Goal: Information Seeking & Learning: Learn about a topic

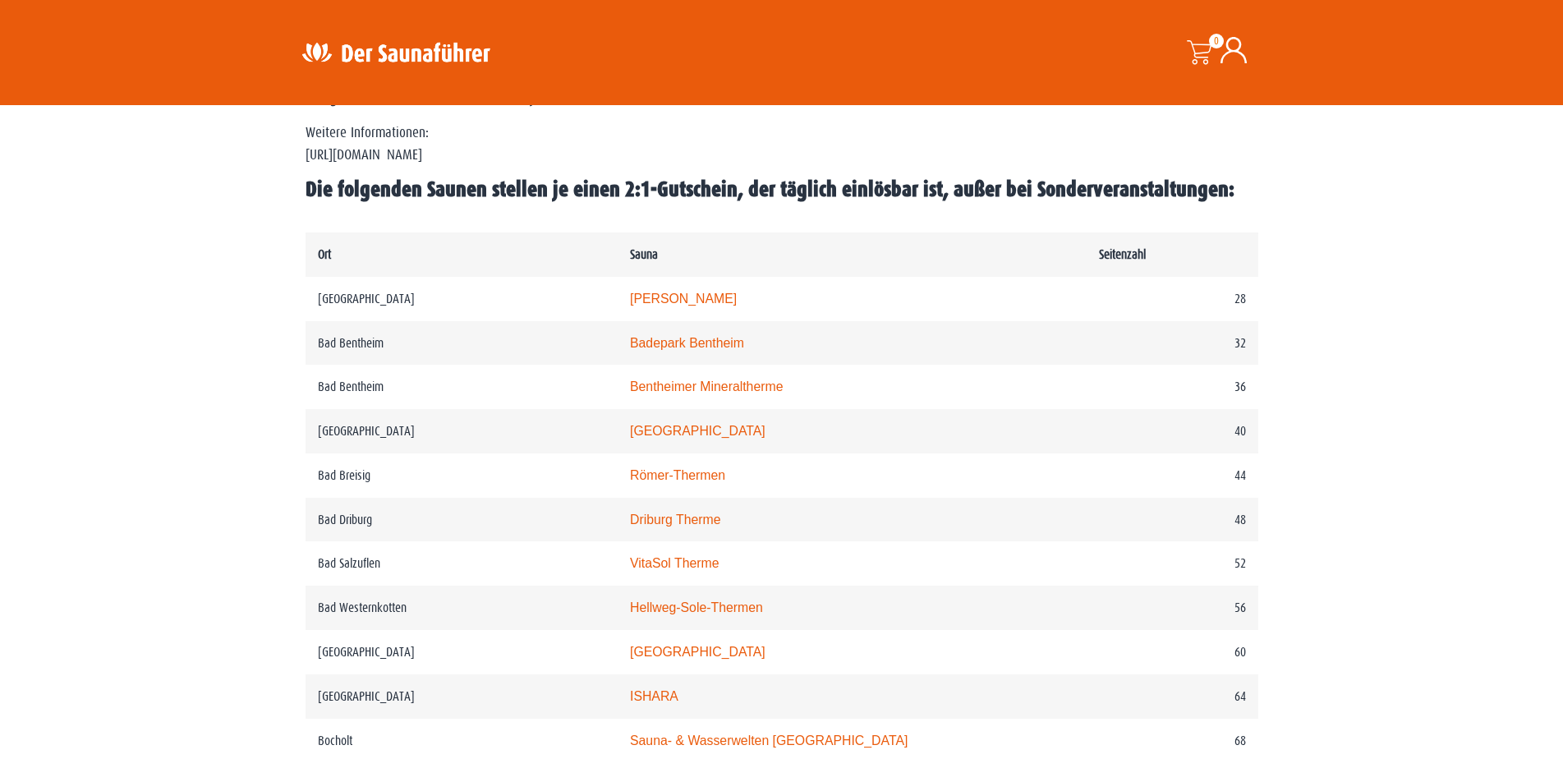
scroll to position [739, 0]
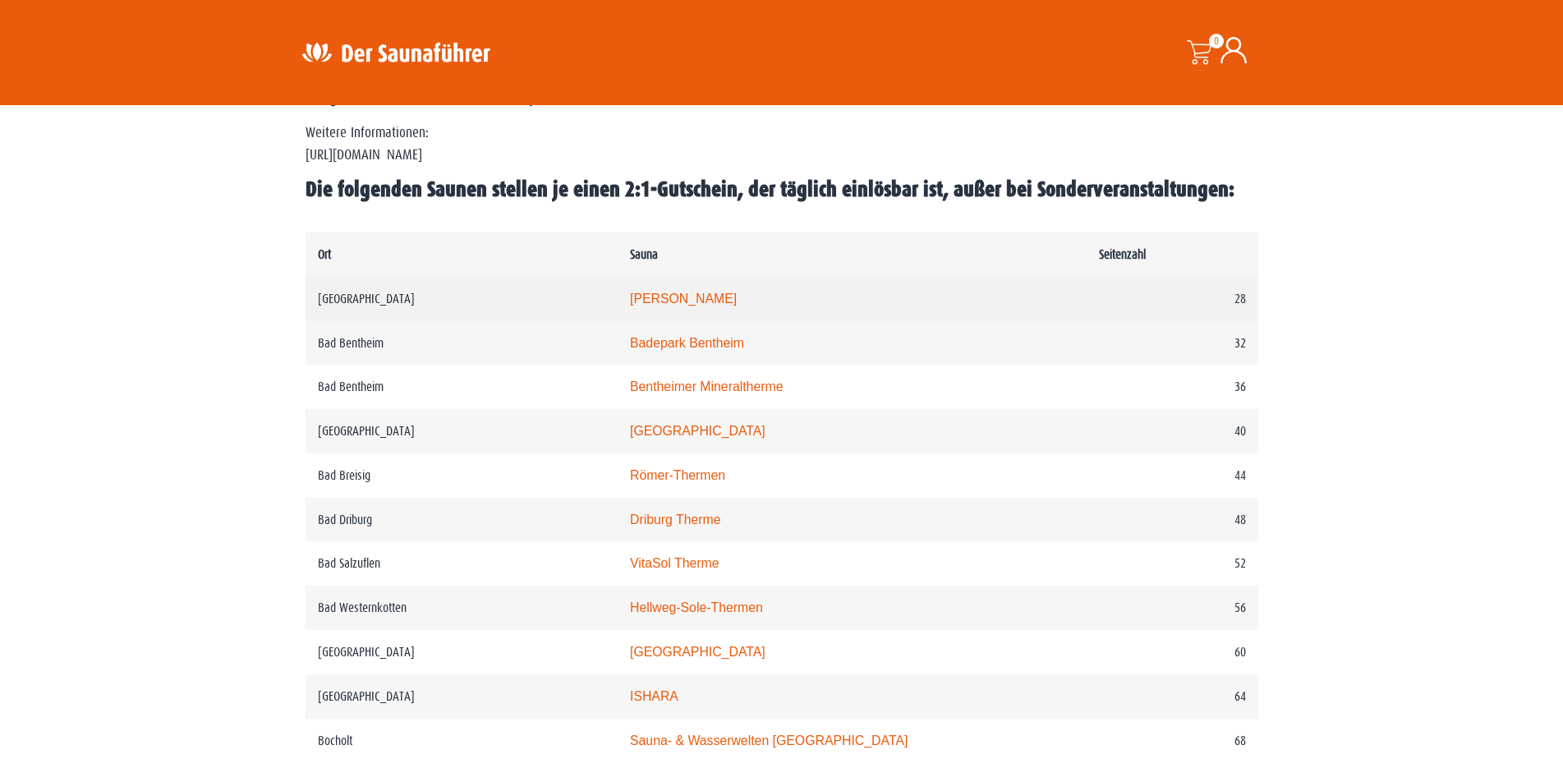
click at [706, 299] on link "Carolus Thermen" at bounding box center [683, 299] width 107 height 14
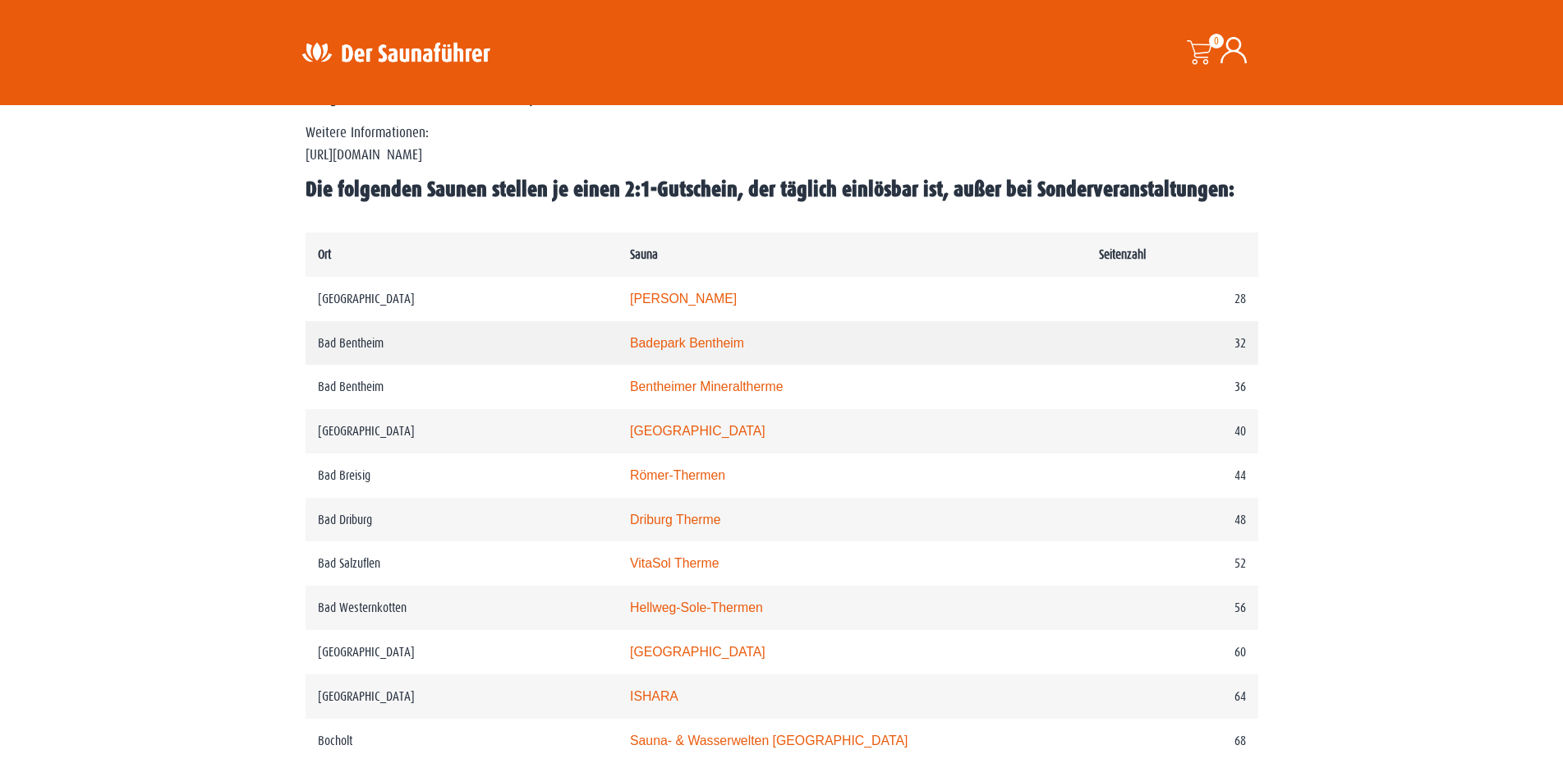
click at [721, 341] on link "Badepark Bentheim" at bounding box center [687, 343] width 114 height 14
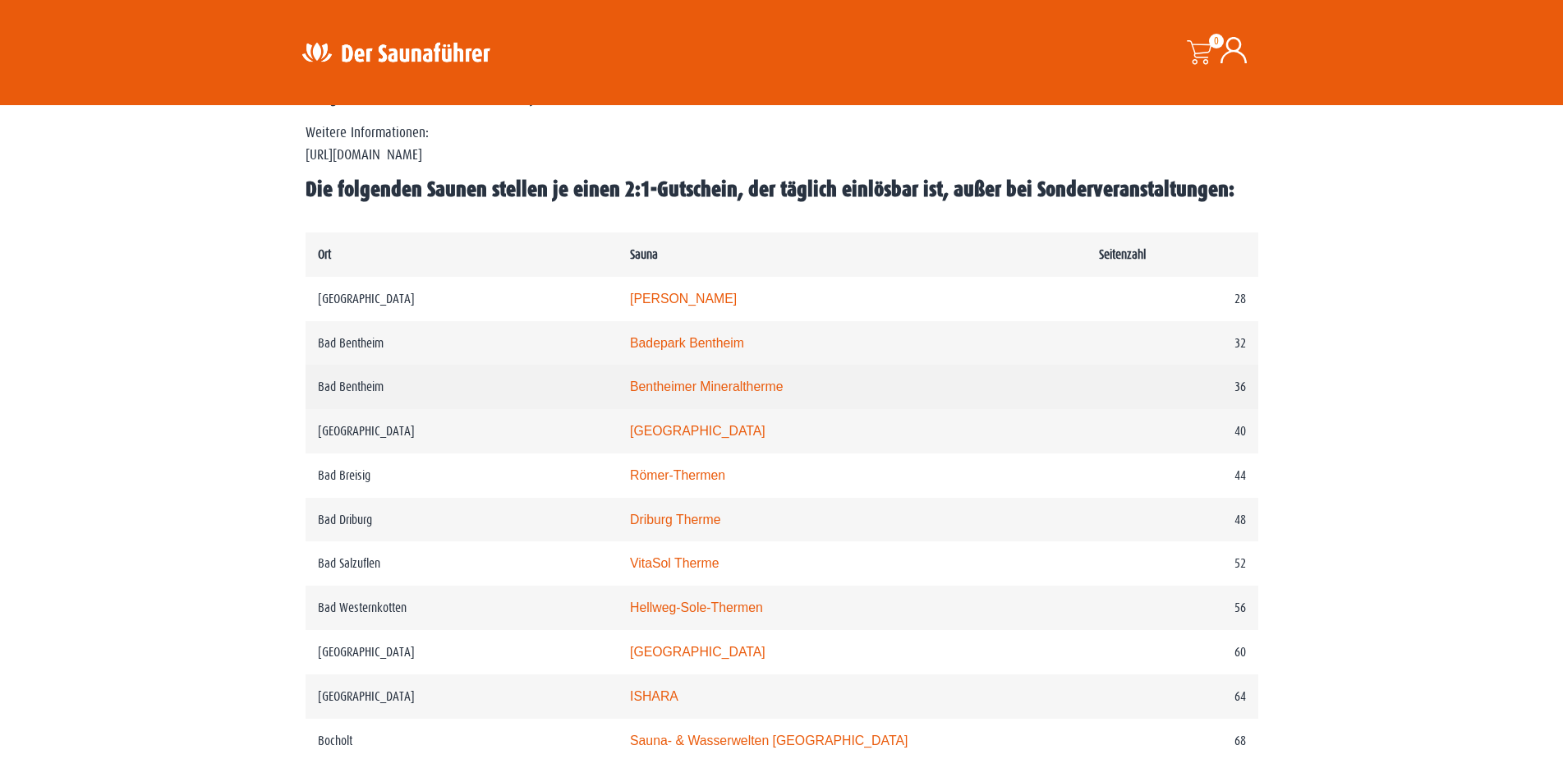
click at [711, 385] on link "Bentheimer Mineraltherme" at bounding box center [707, 386] width 154 height 14
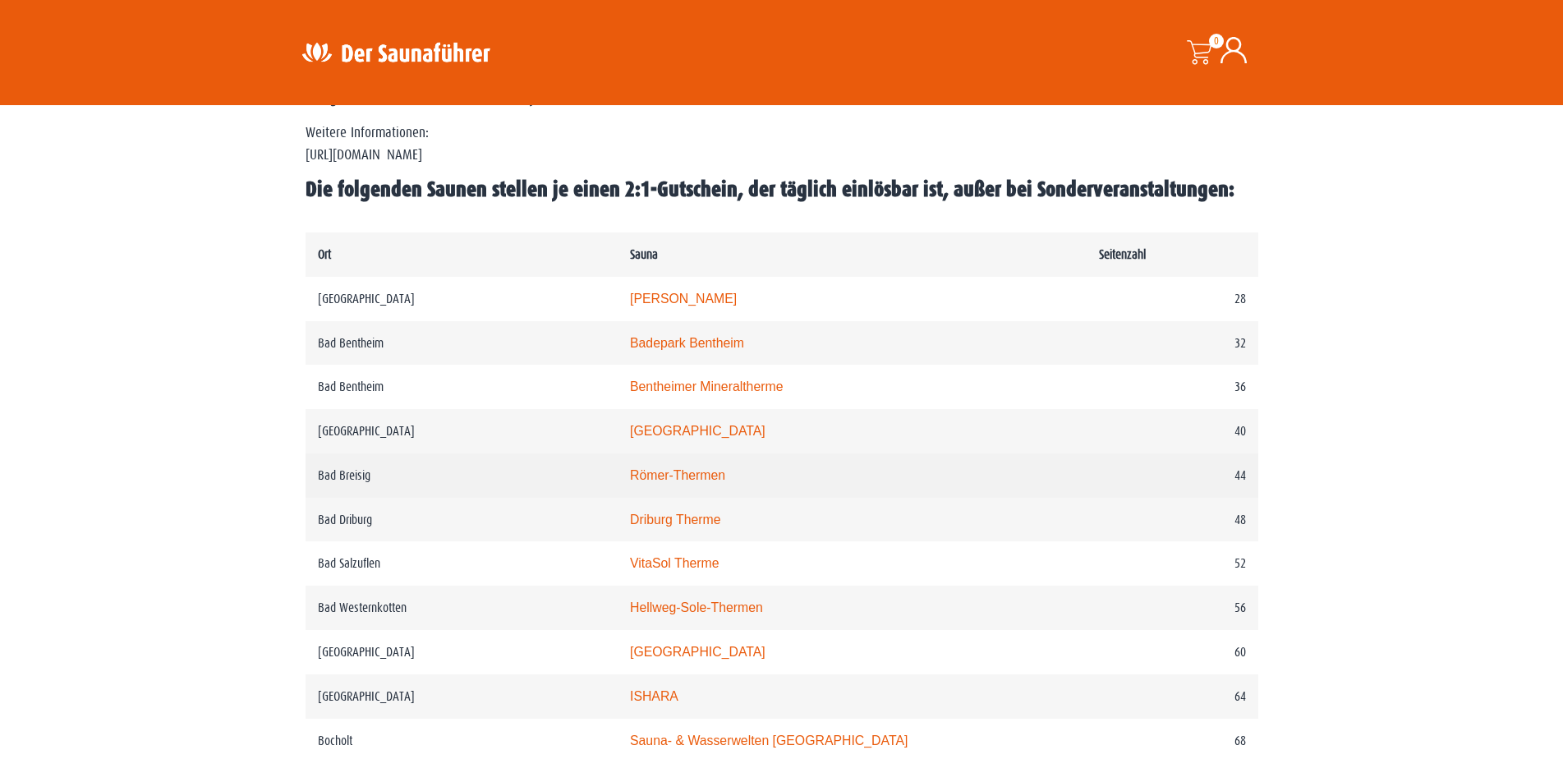
click at [725, 478] on link "Römer-Thermen" at bounding box center [677, 475] width 95 height 14
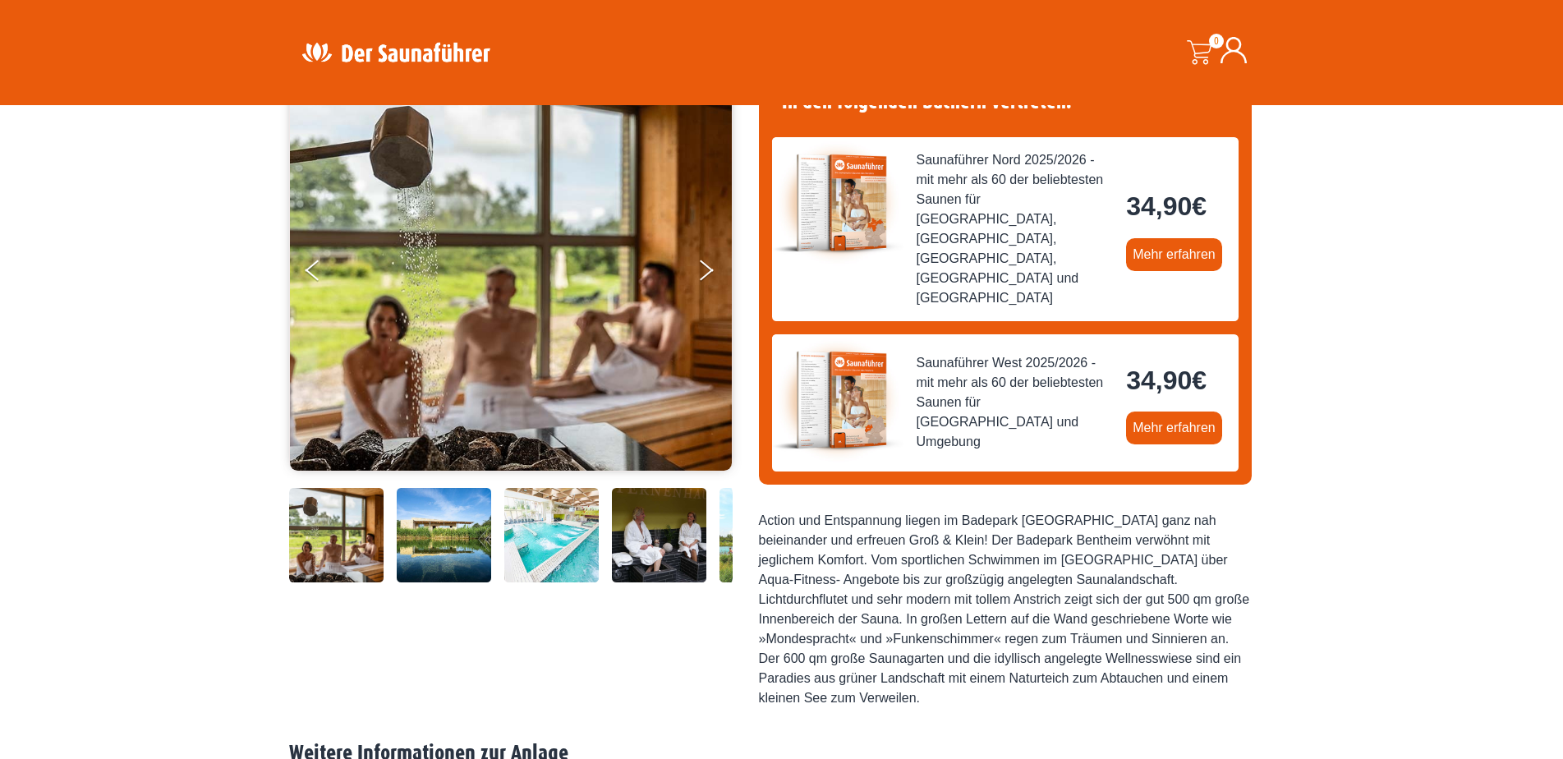
scroll to position [246, 0]
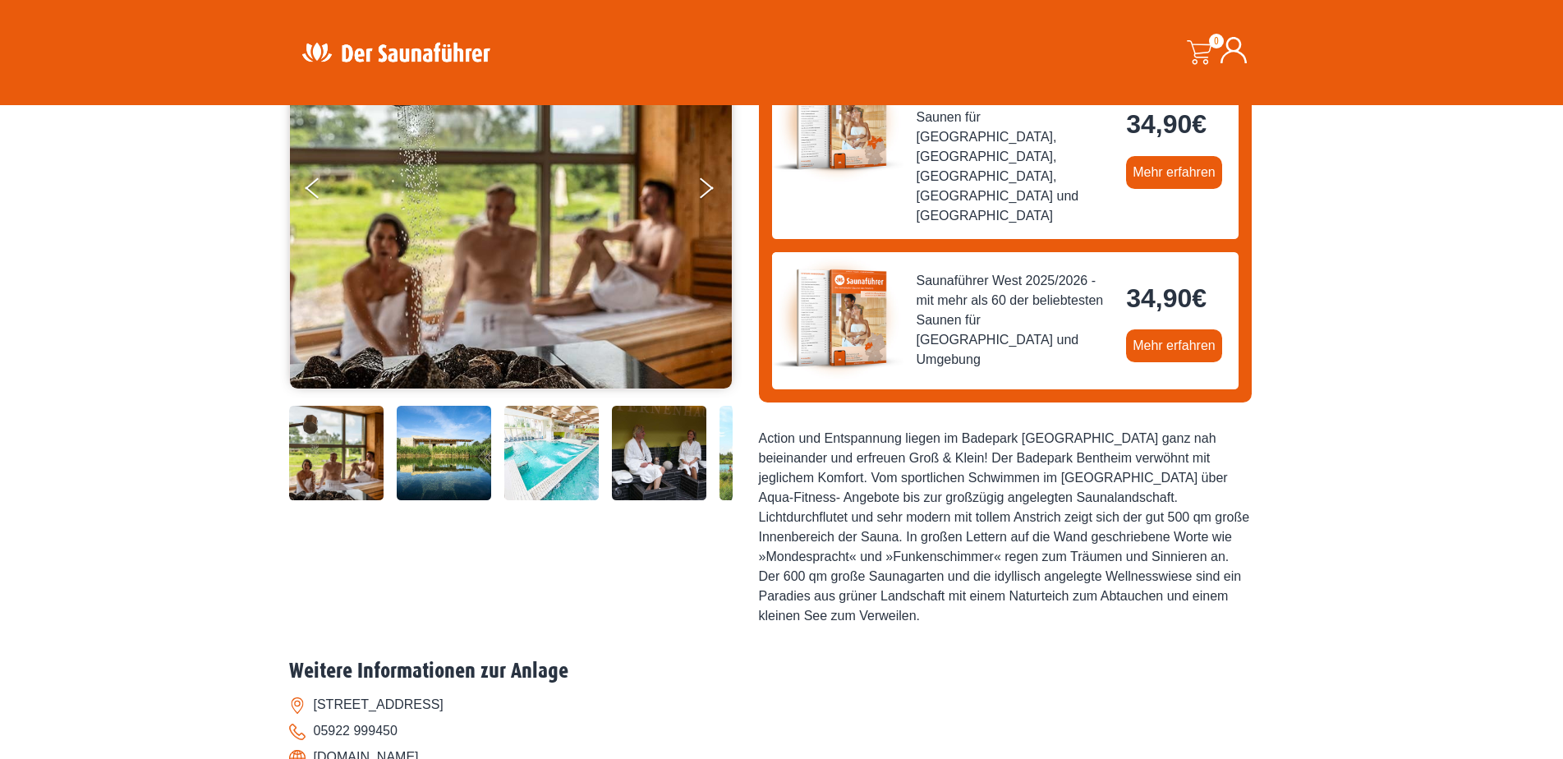
click at [442, 438] on img at bounding box center [444, 453] width 94 height 94
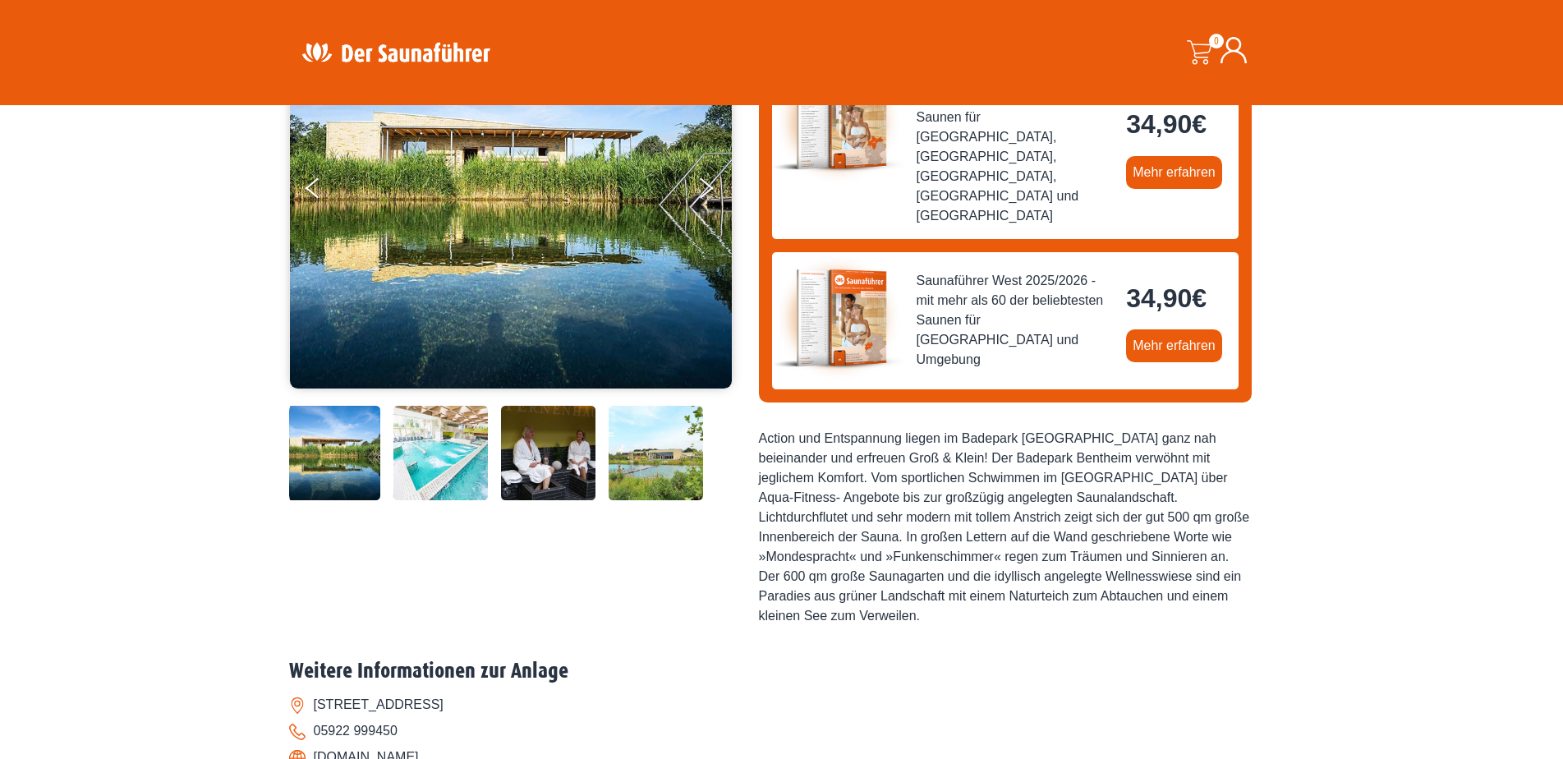
click at [533, 458] on img at bounding box center [548, 453] width 94 height 94
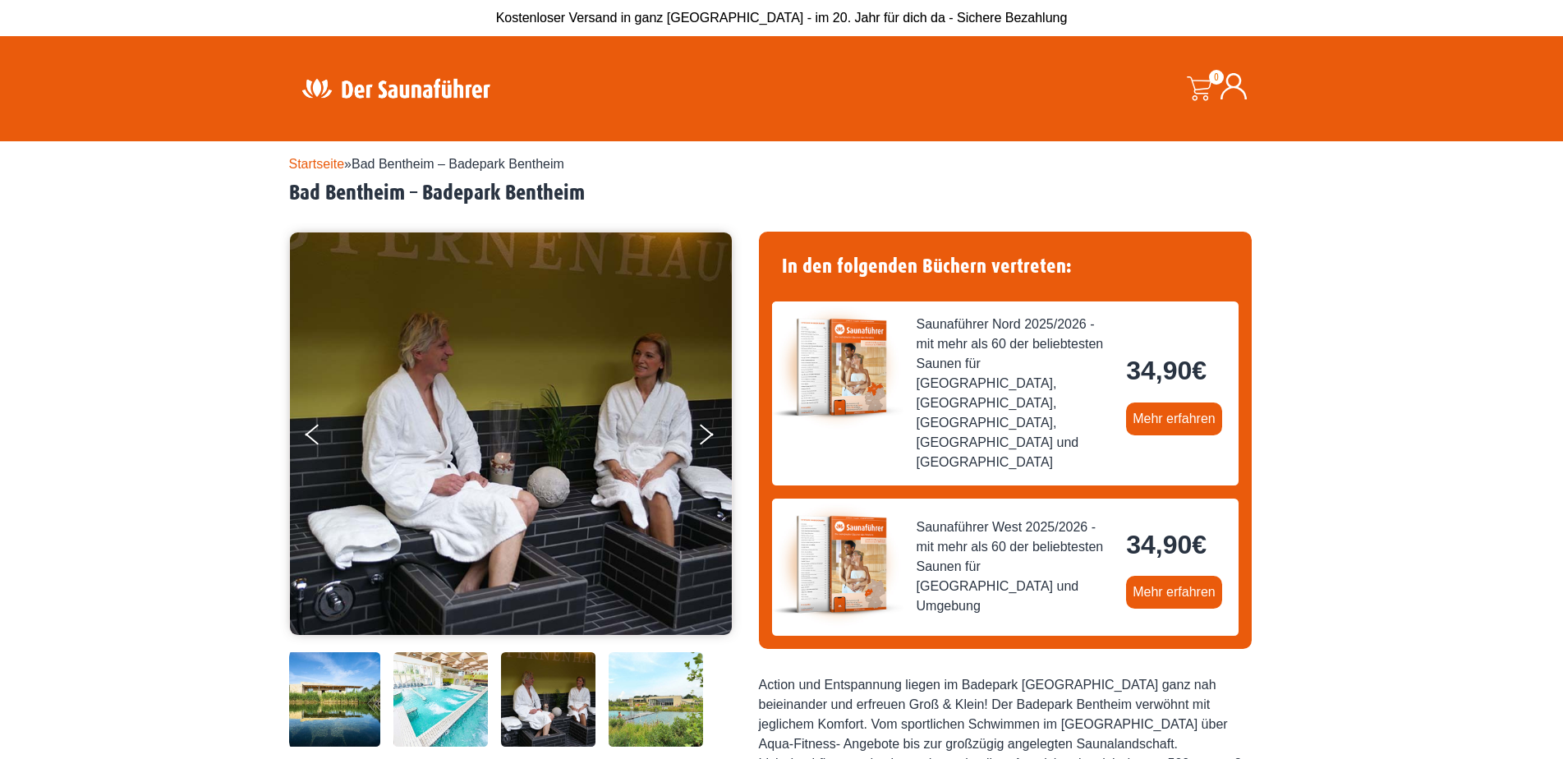
scroll to position [164, 0]
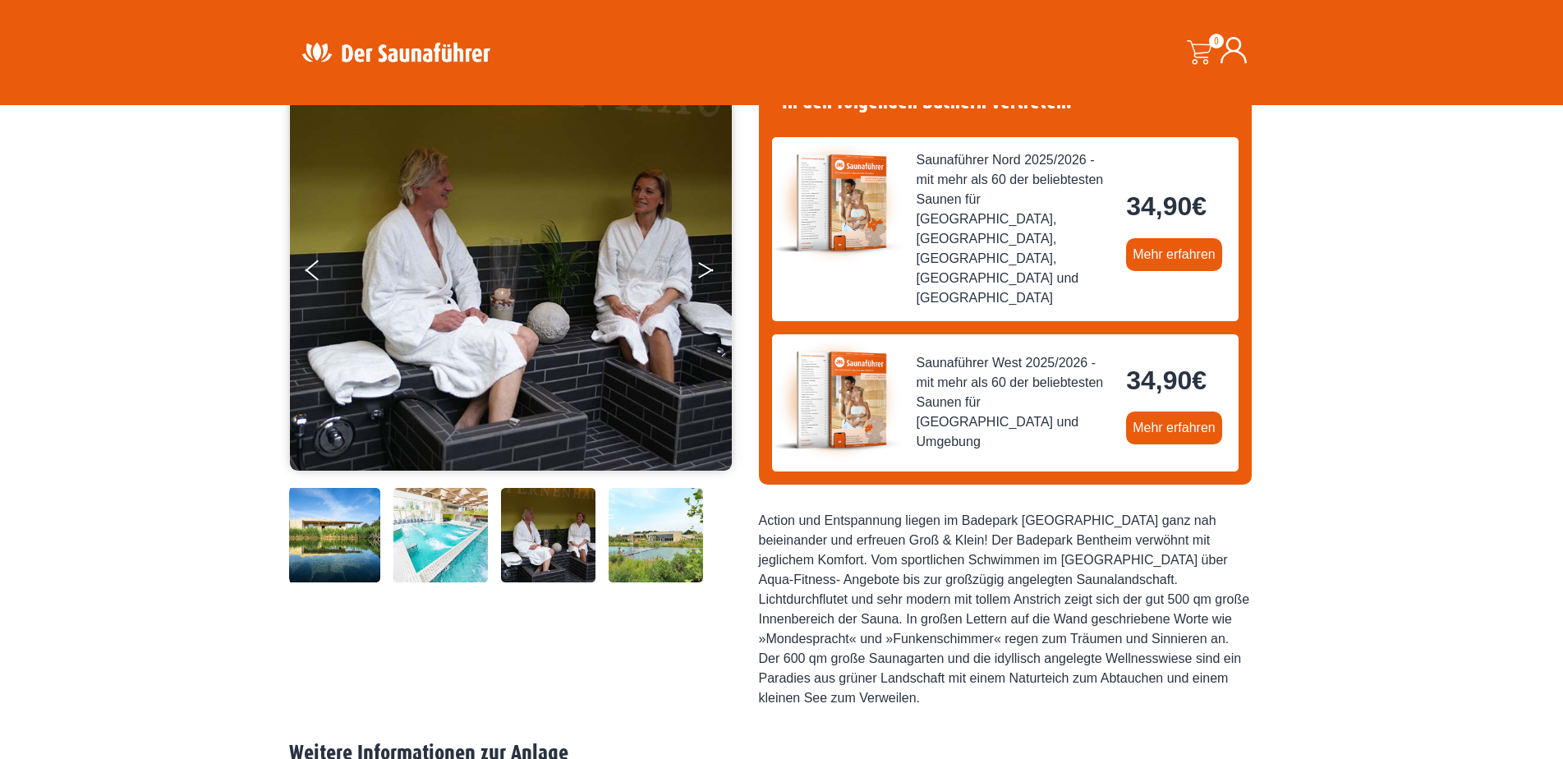
click at [701, 270] on button "Next" at bounding box center [717, 273] width 41 height 41
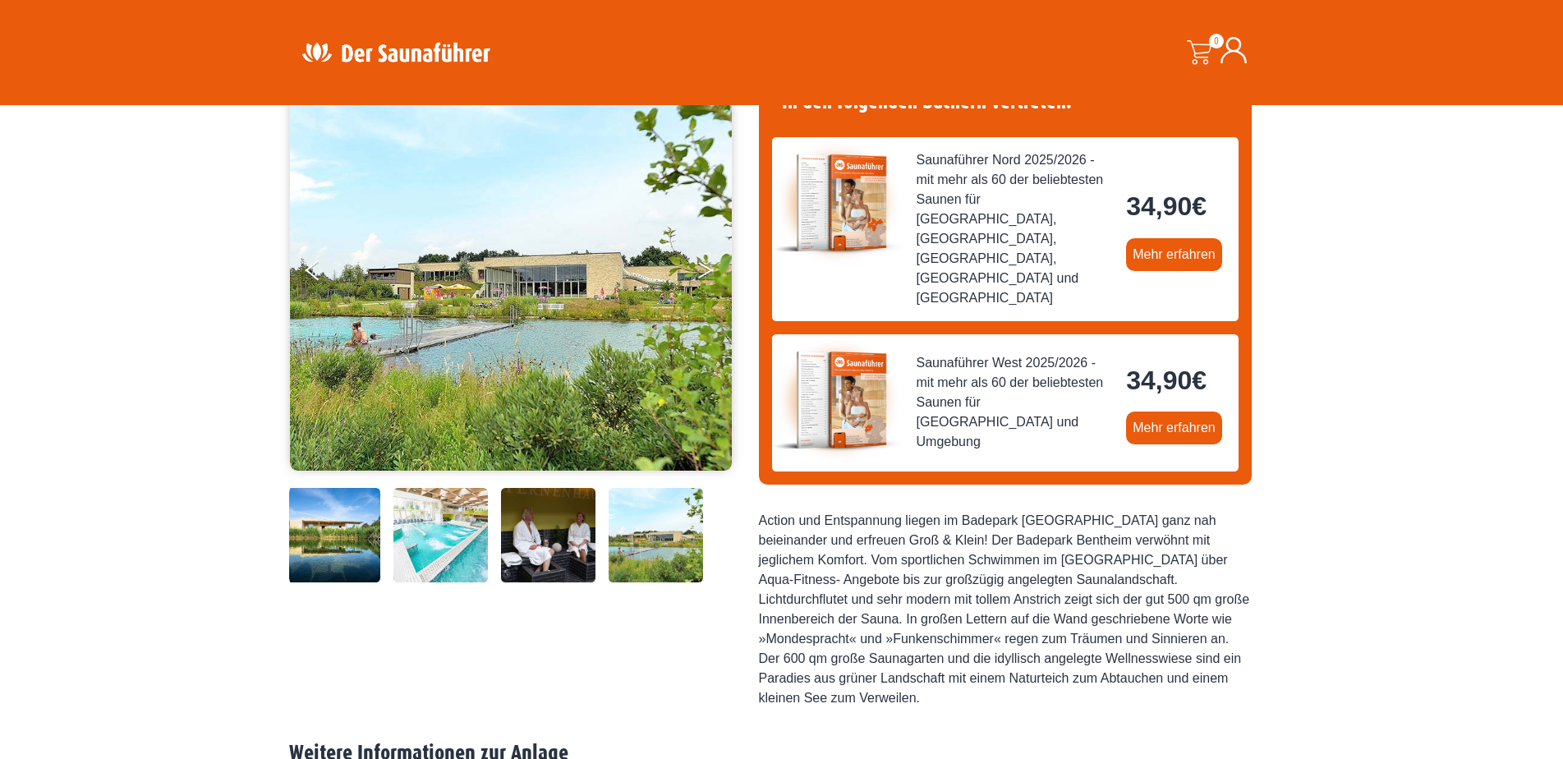
click at [701, 270] on button "Next" at bounding box center [717, 273] width 41 height 41
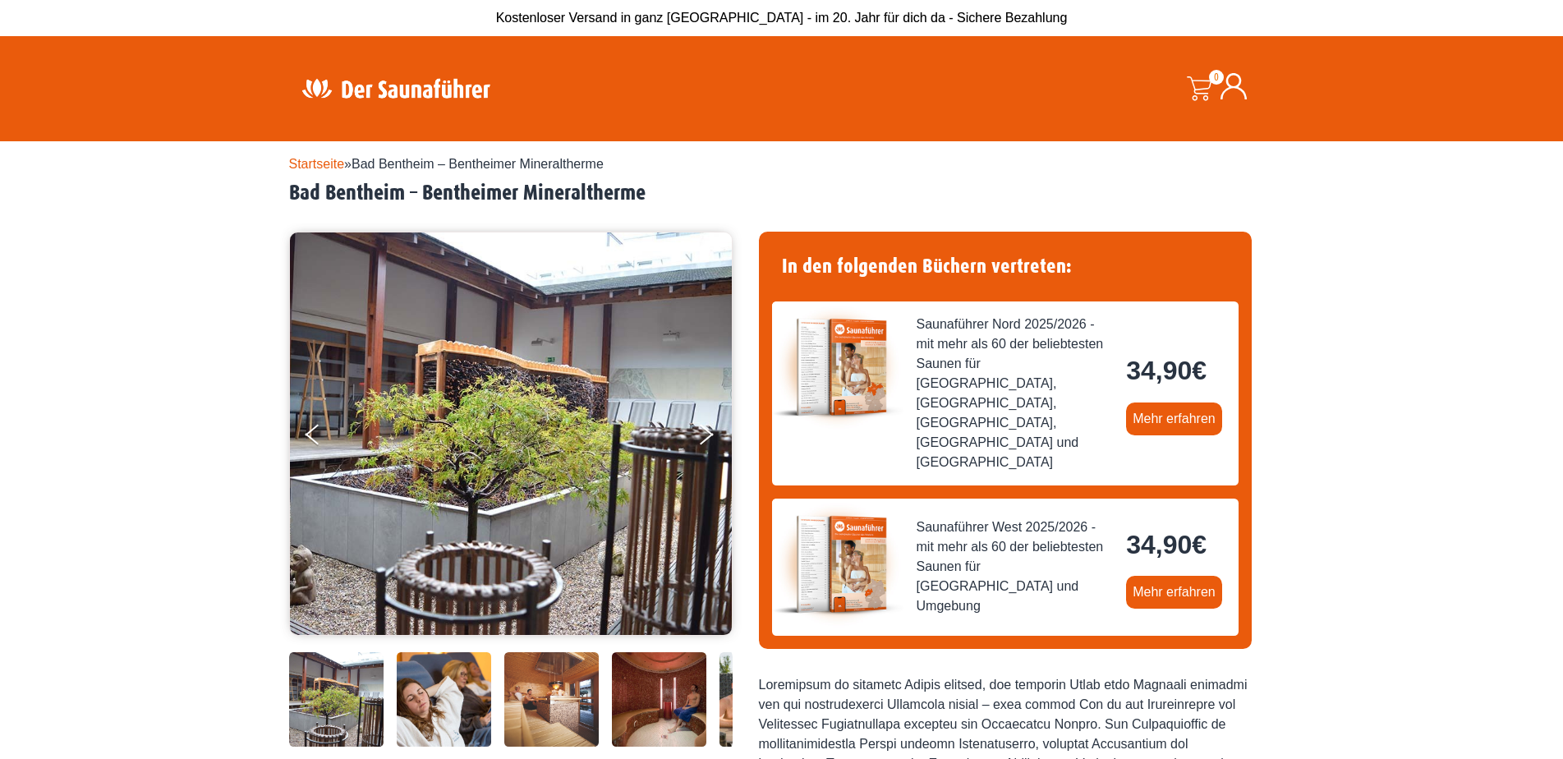
scroll to position [82, 0]
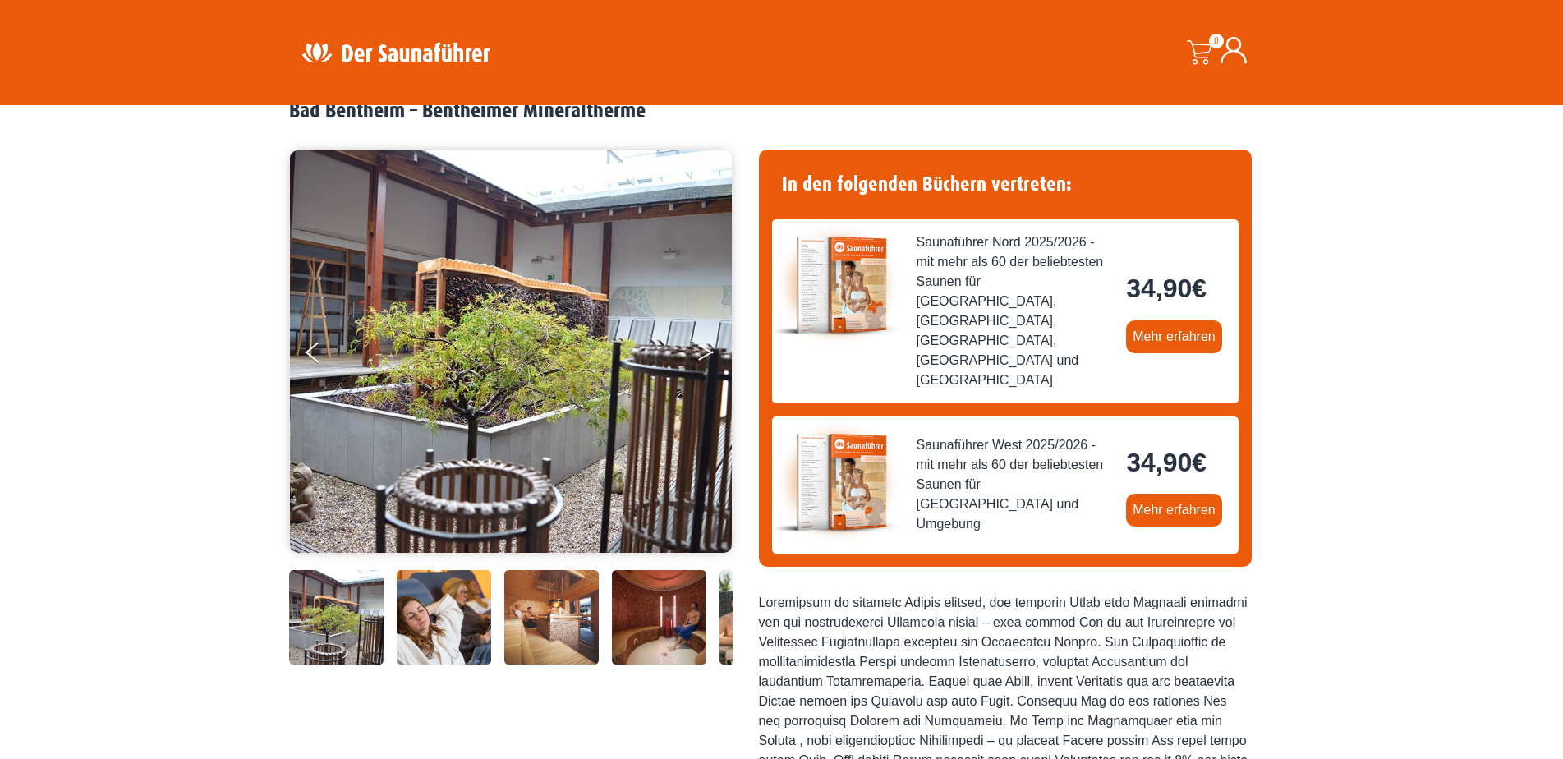
click at [706, 350] on icon "Next" at bounding box center [705, 349] width 15 height 10
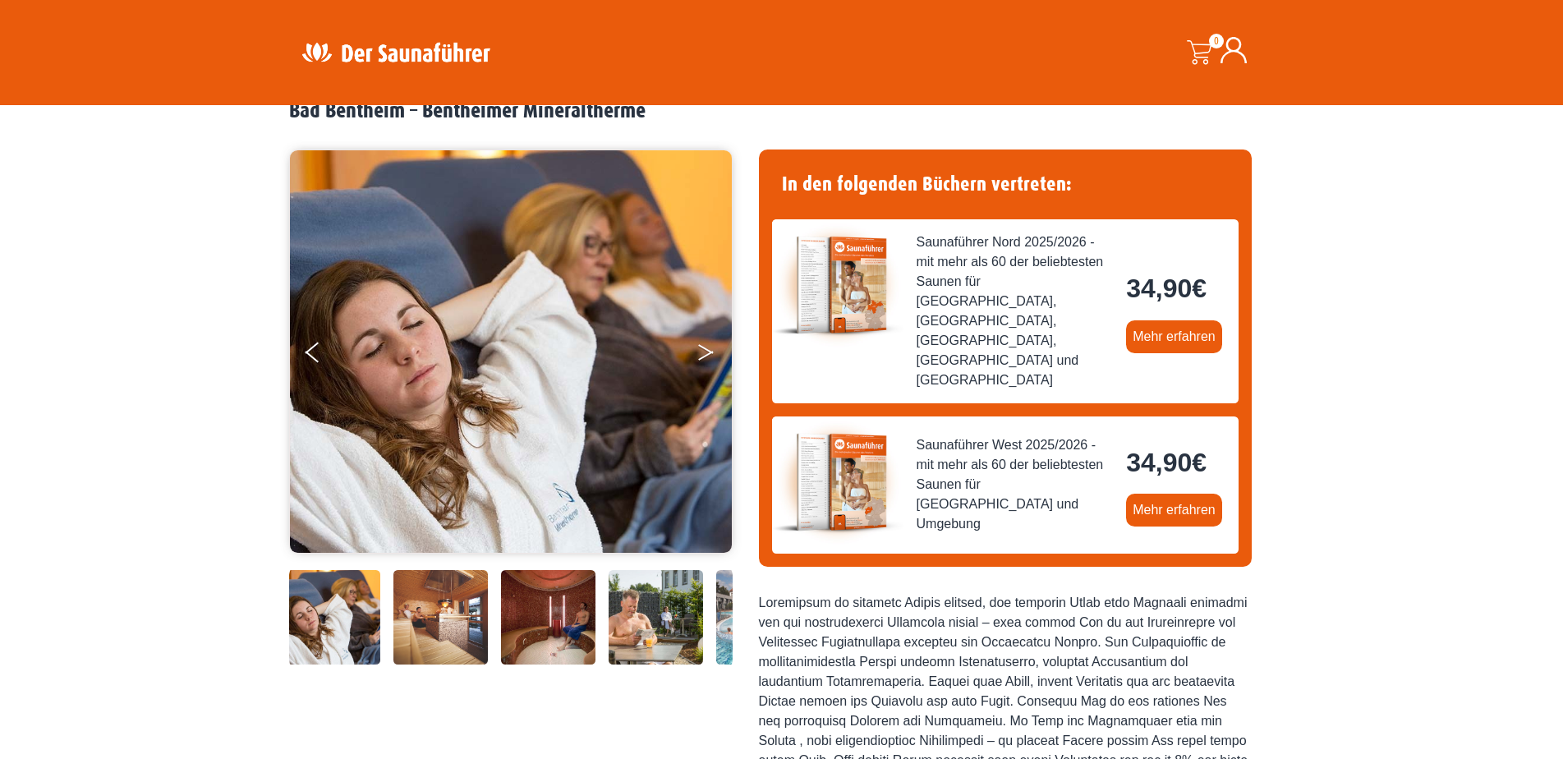
click at [706, 350] on icon "Next" at bounding box center [705, 349] width 15 height 10
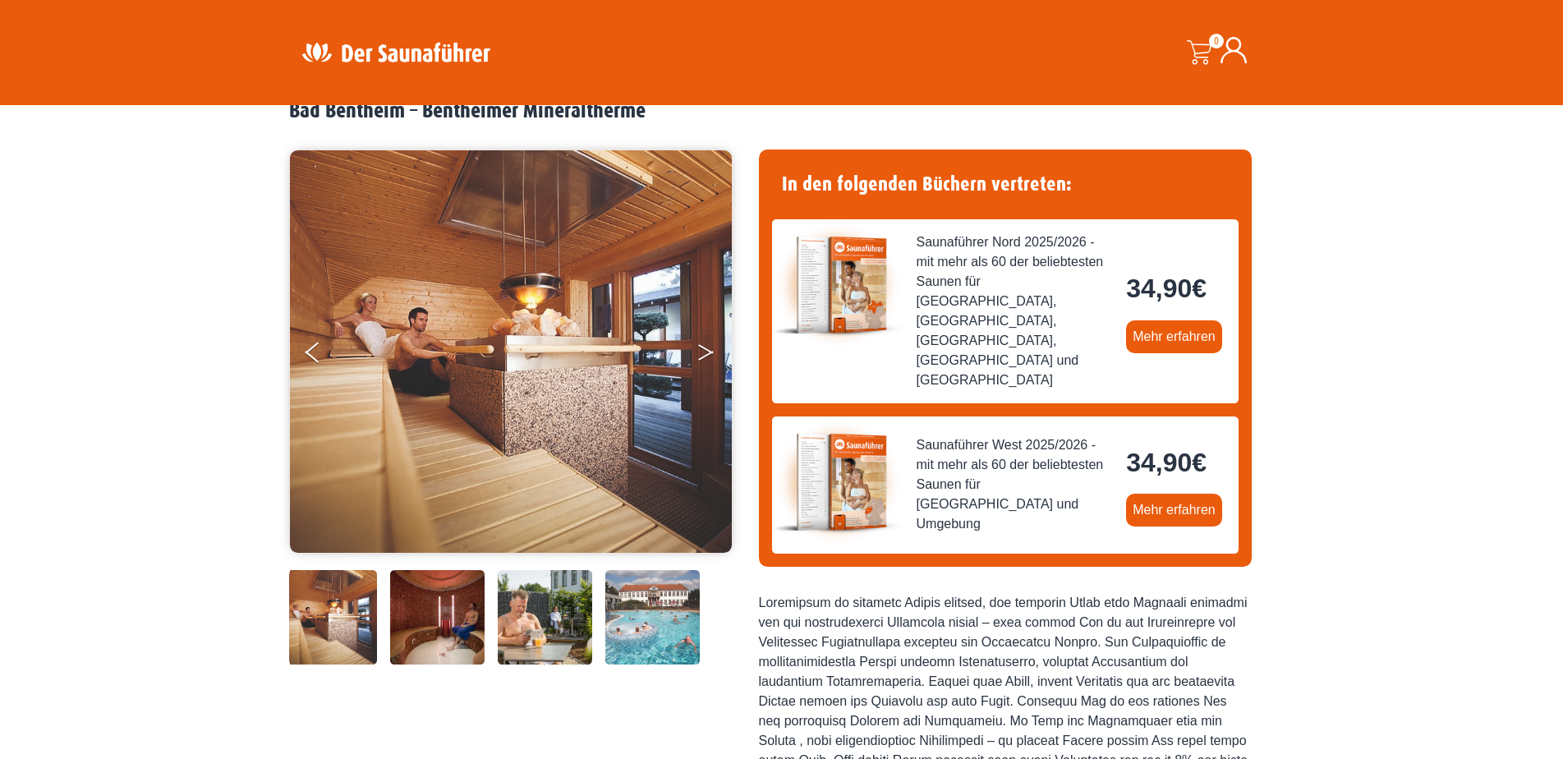
click at [706, 350] on icon "Next" at bounding box center [705, 349] width 15 height 10
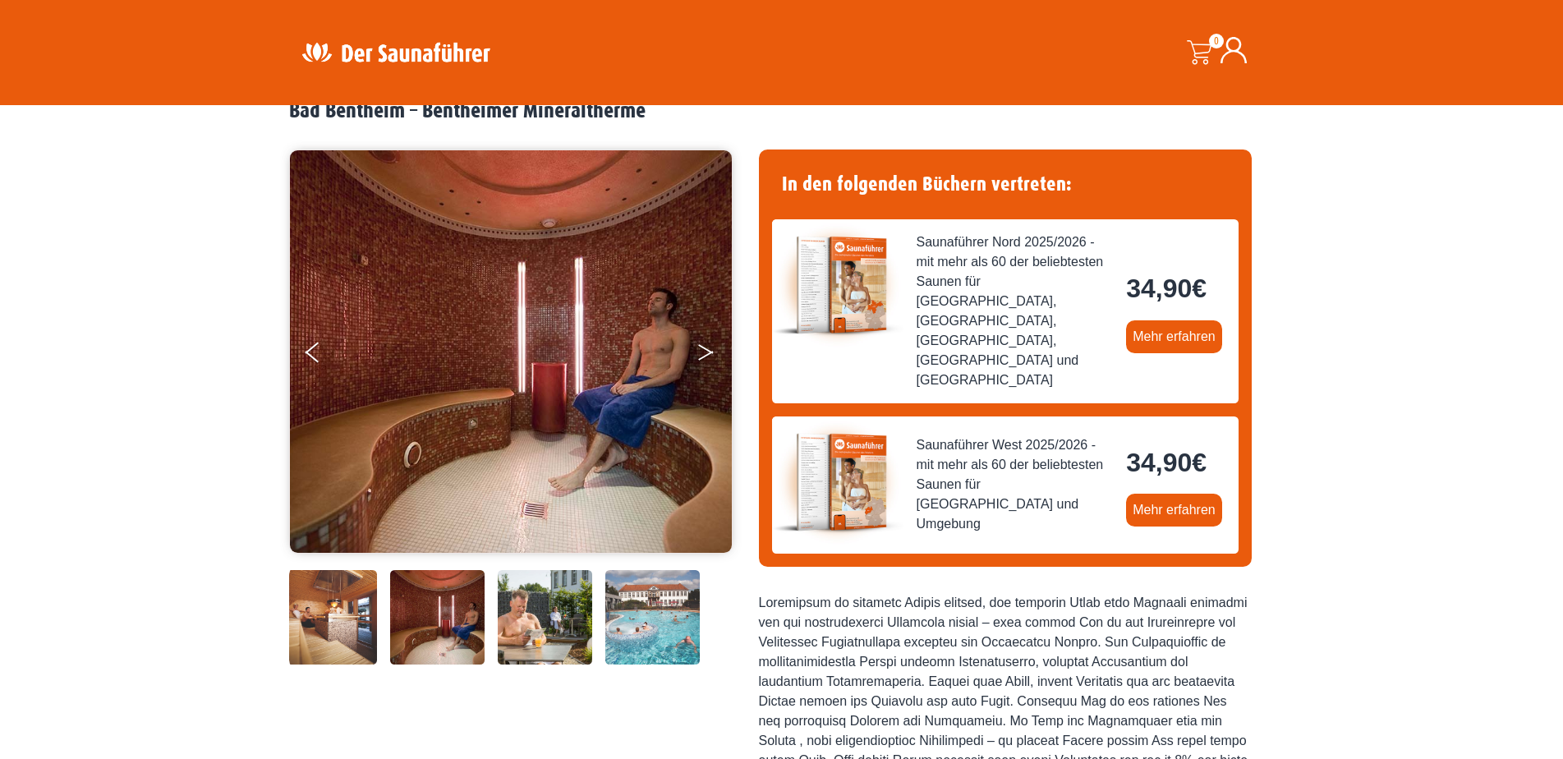
click at [706, 350] on icon "Next" at bounding box center [705, 349] width 15 height 10
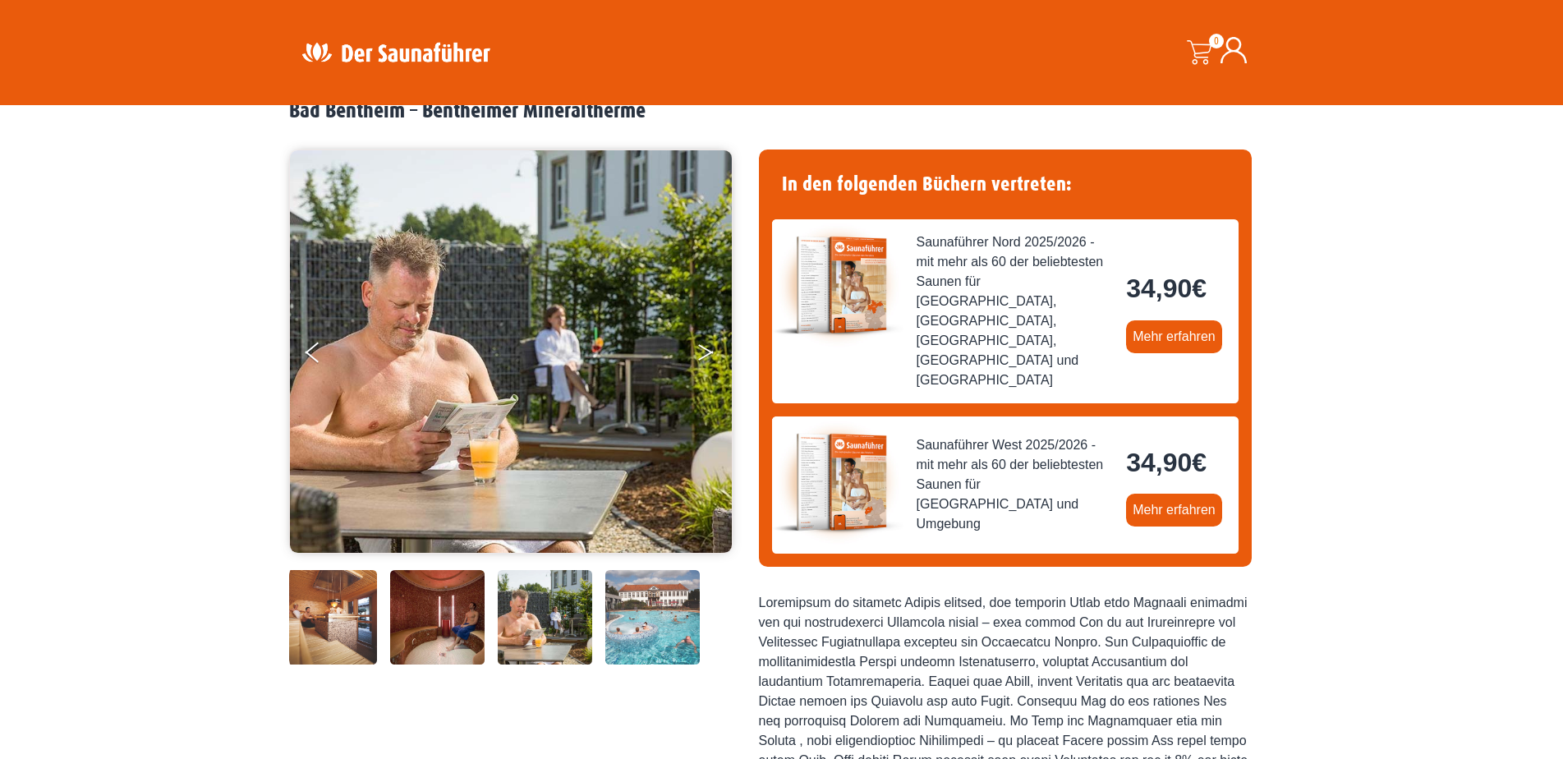
click at [706, 350] on icon "Next" at bounding box center [705, 349] width 15 height 10
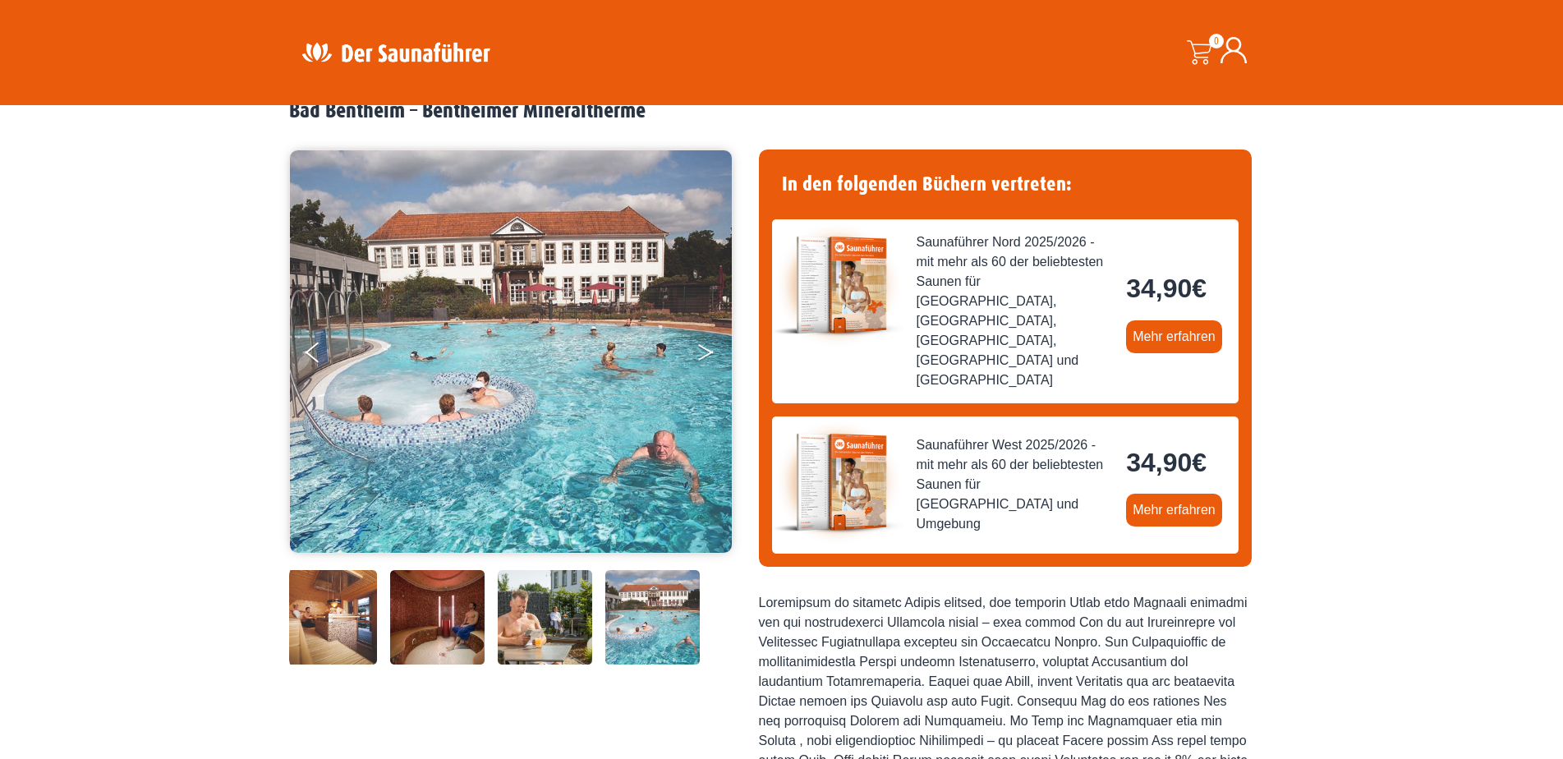
click at [706, 350] on icon "Next" at bounding box center [705, 349] width 15 height 10
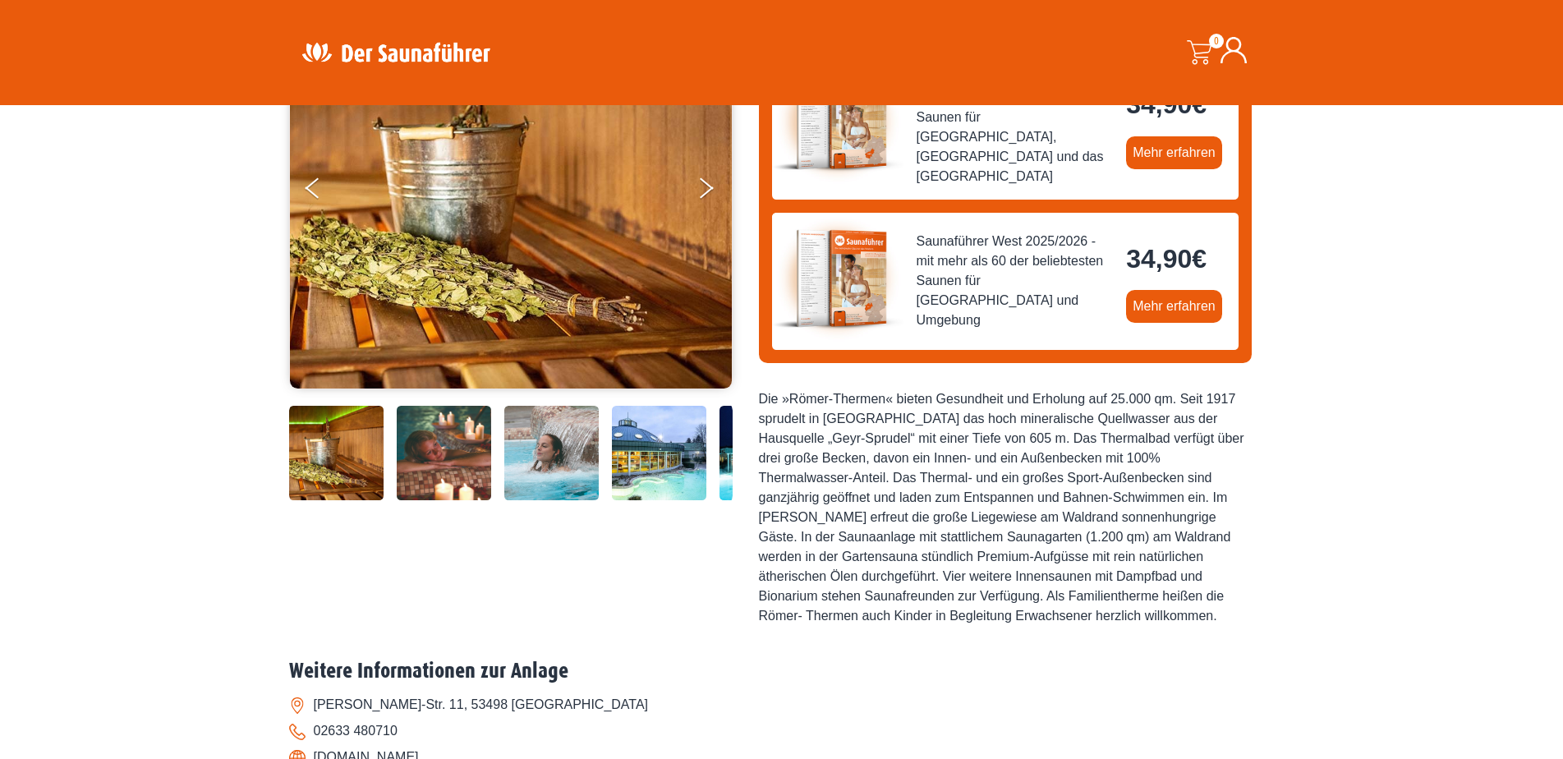
scroll to position [164, 0]
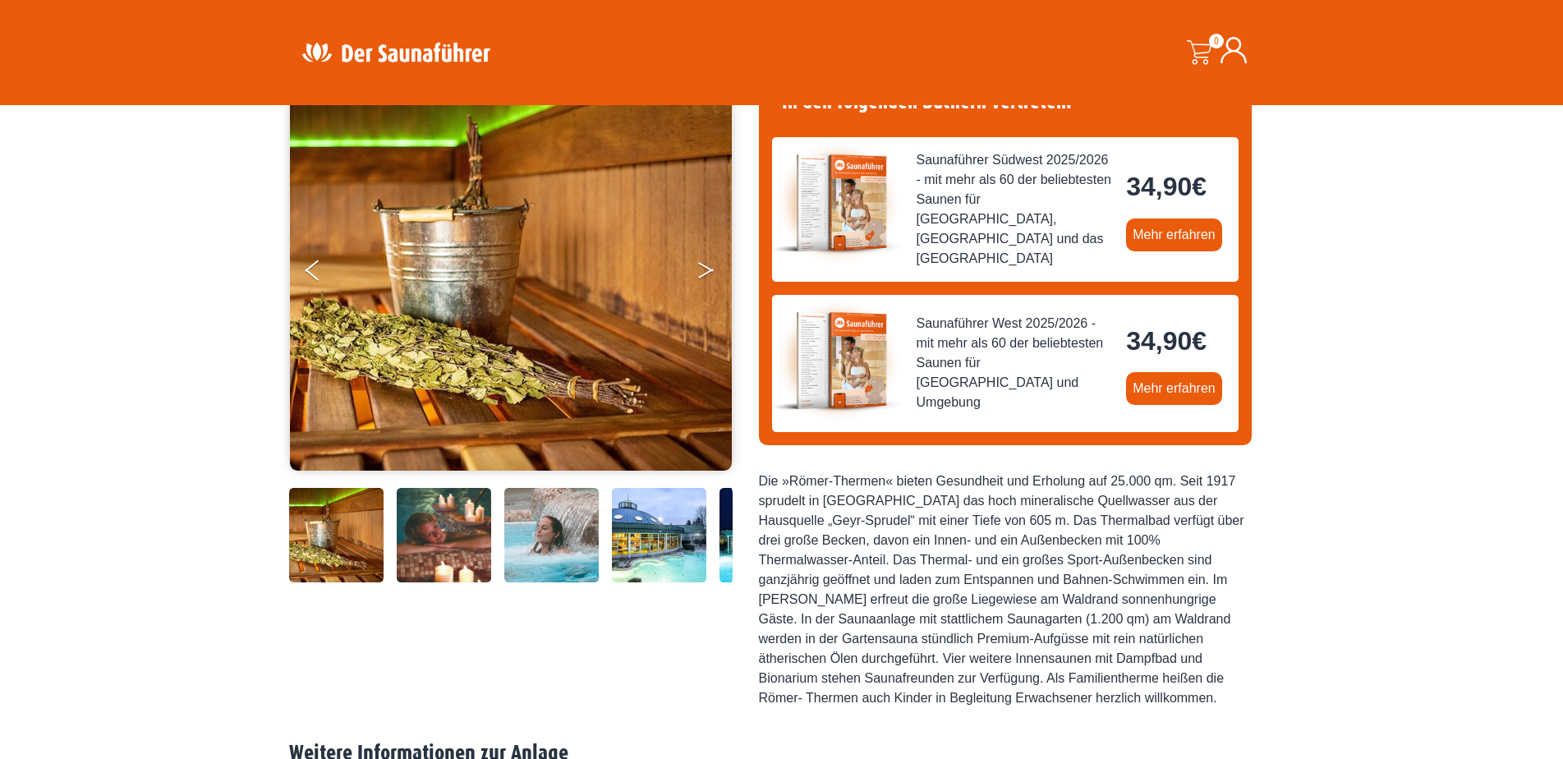
click at [706, 269] on button "Next" at bounding box center [717, 273] width 41 height 41
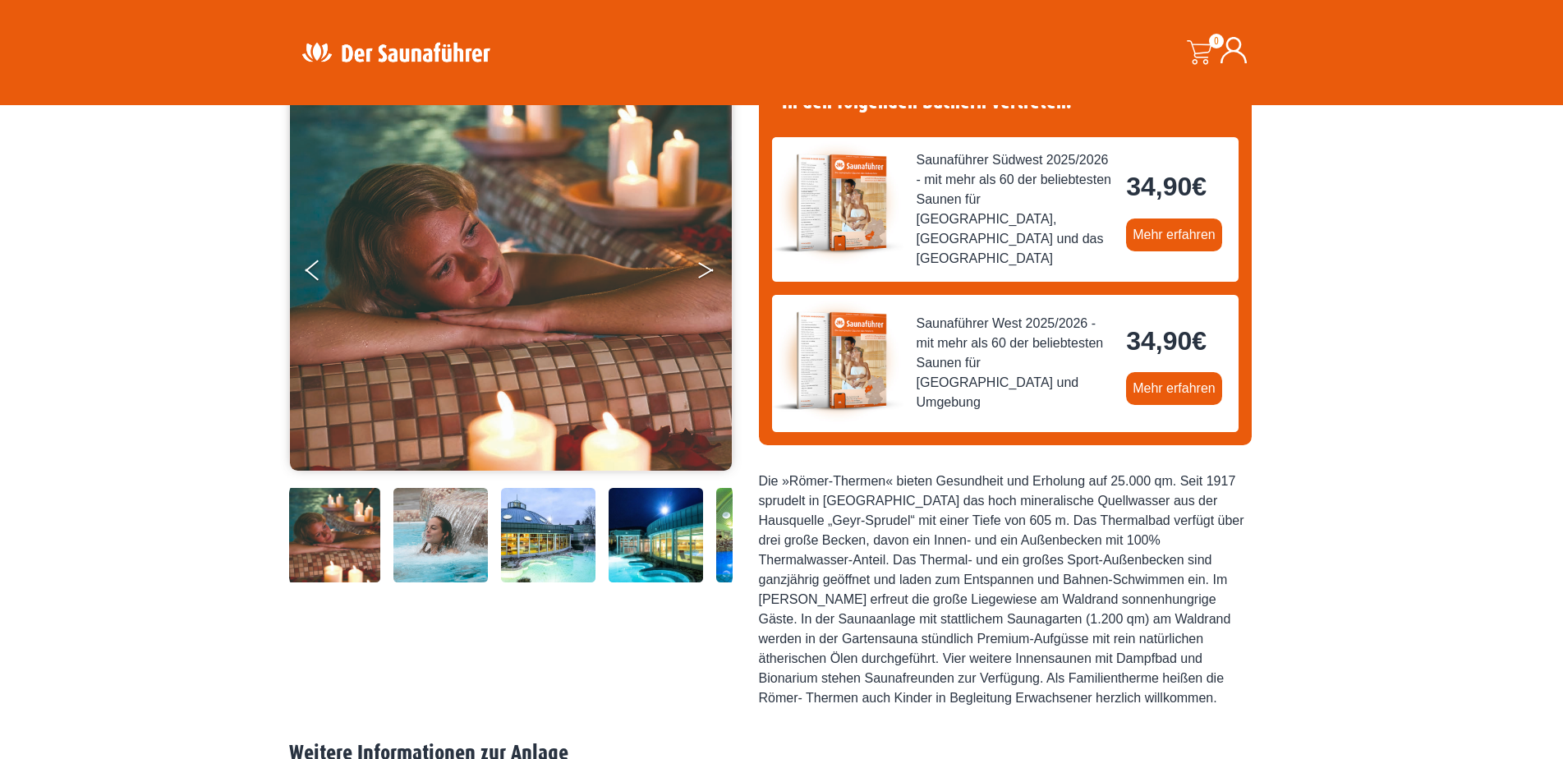
scroll to position [0, 0]
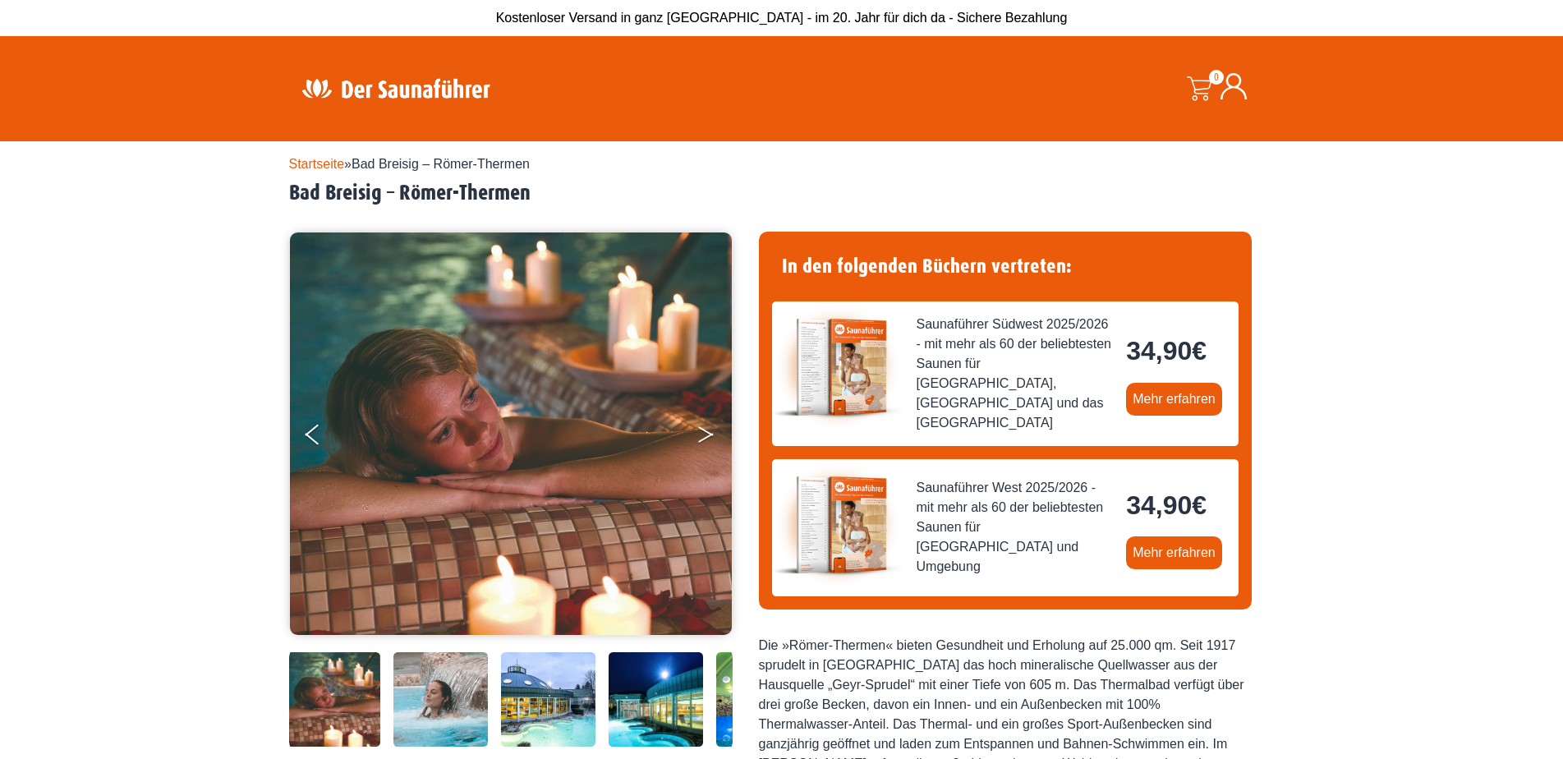
click at [706, 434] on button "Next" at bounding box center [717, 437] width 41 height 41
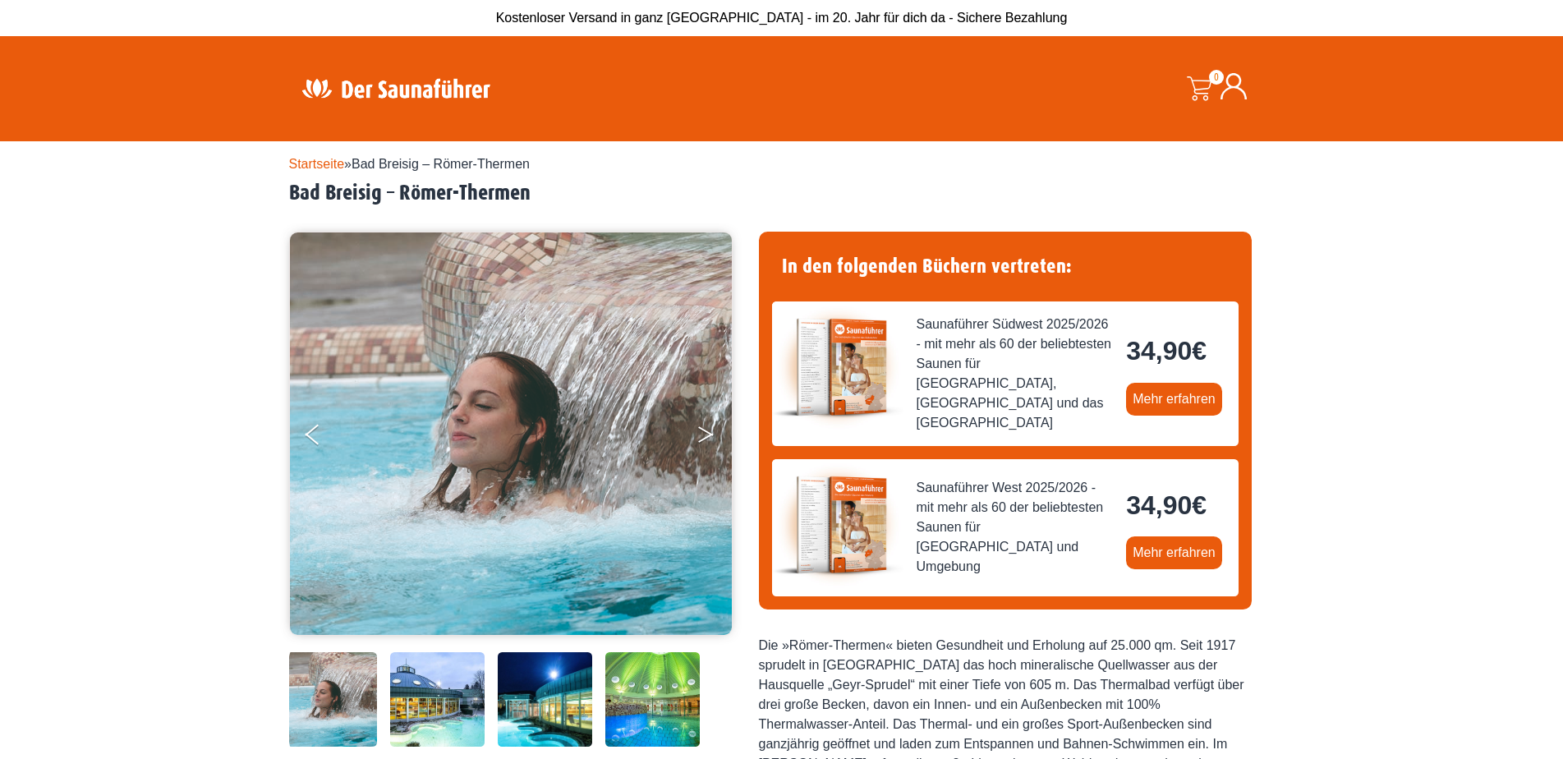
click at [706, 434] on button "Next" at bounding box center [717, 437] width 41 height 41
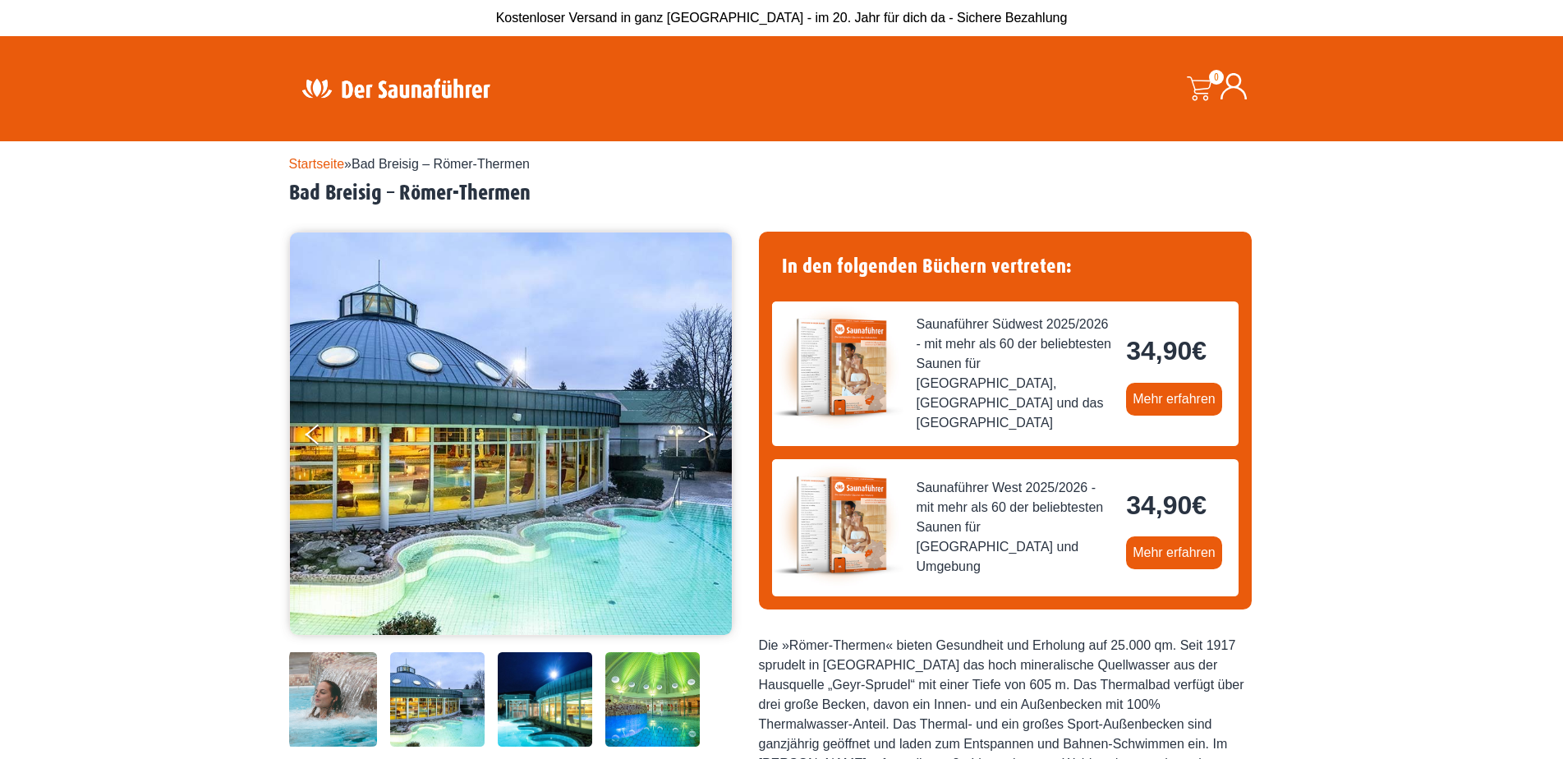
click at [706, 434] on button "Next" at bounding box center [717, 437] width 41 height 41
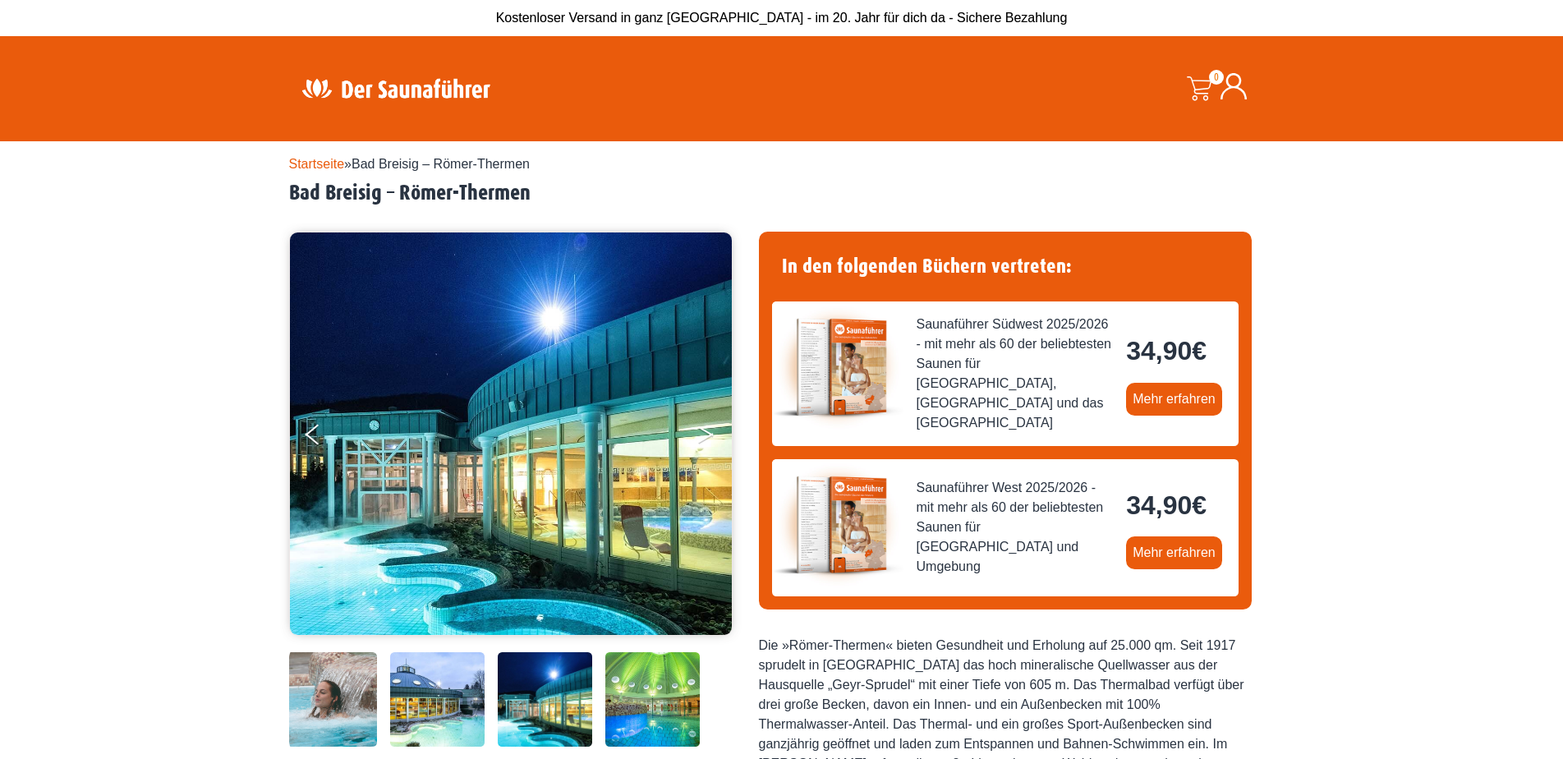
click at [706, 434] on button "Next" at bounding box center [717, 437] width 41 height 41
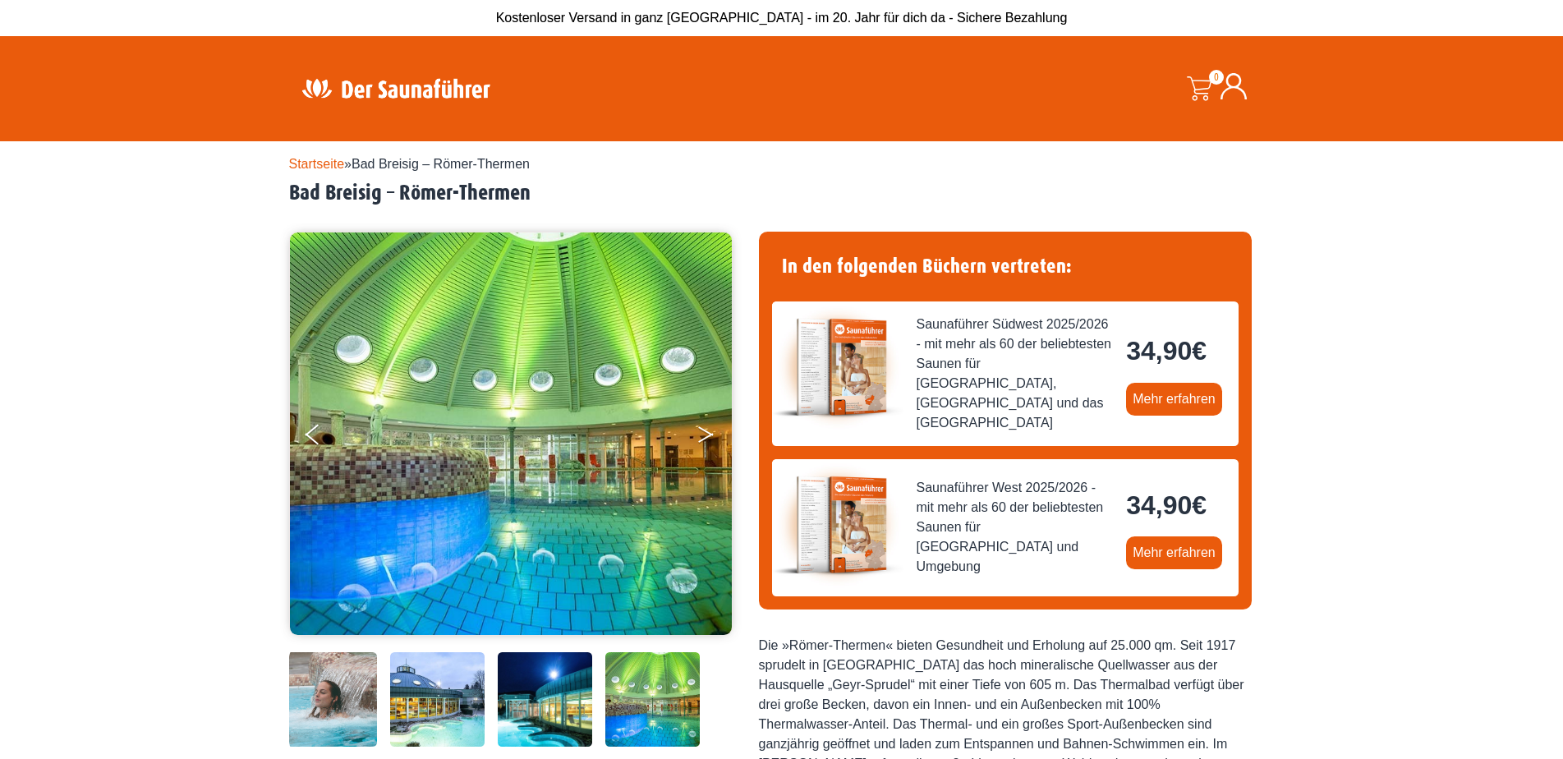
click at [706, 434] on button "Next" at bounding box center [717, 437] width 41 height 41
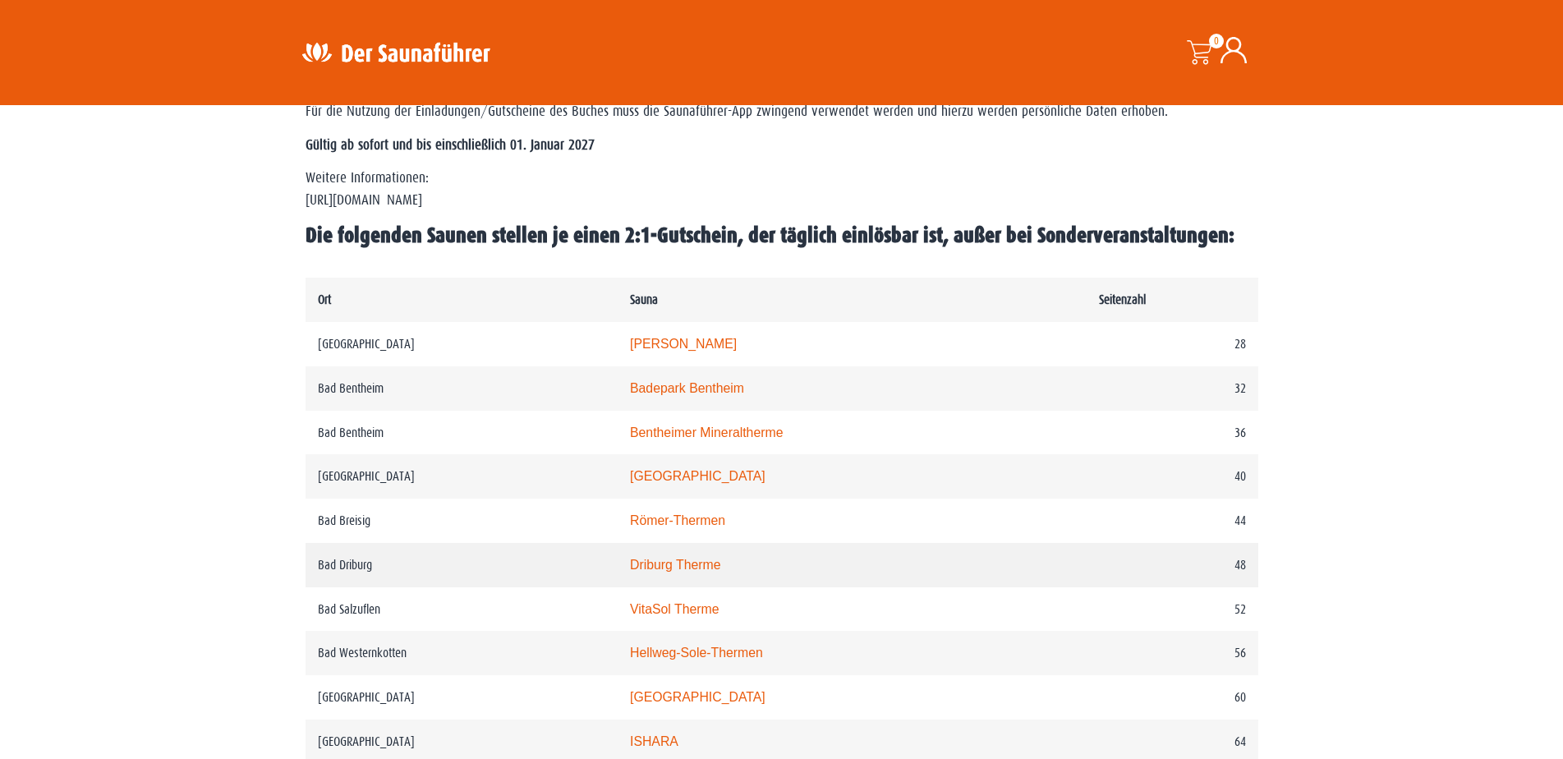
scroll to position [904, 0]
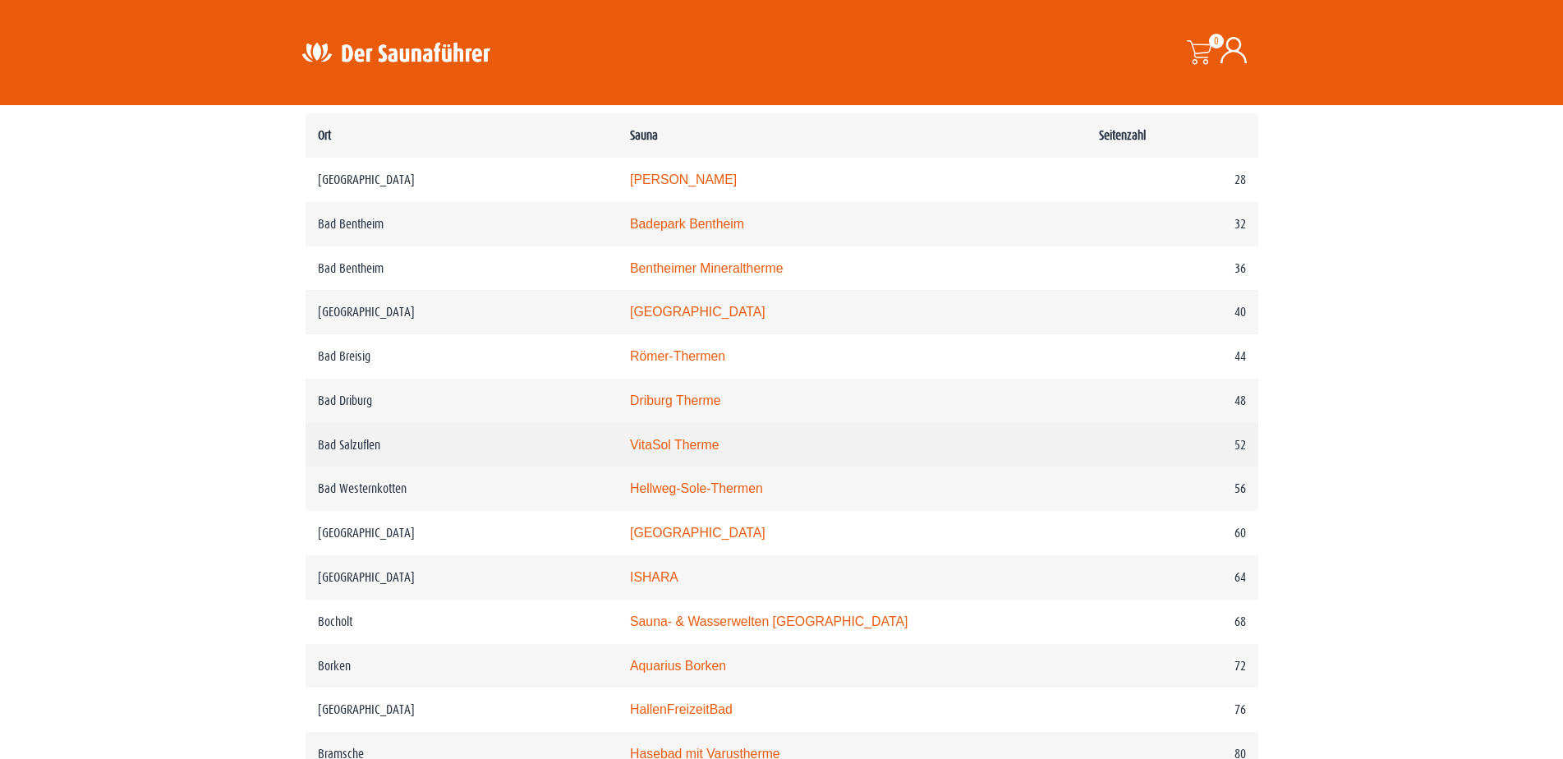
click at [692, 448] on link "VitaSol Therme" at bounding box center [675, 445] width 90 height 14
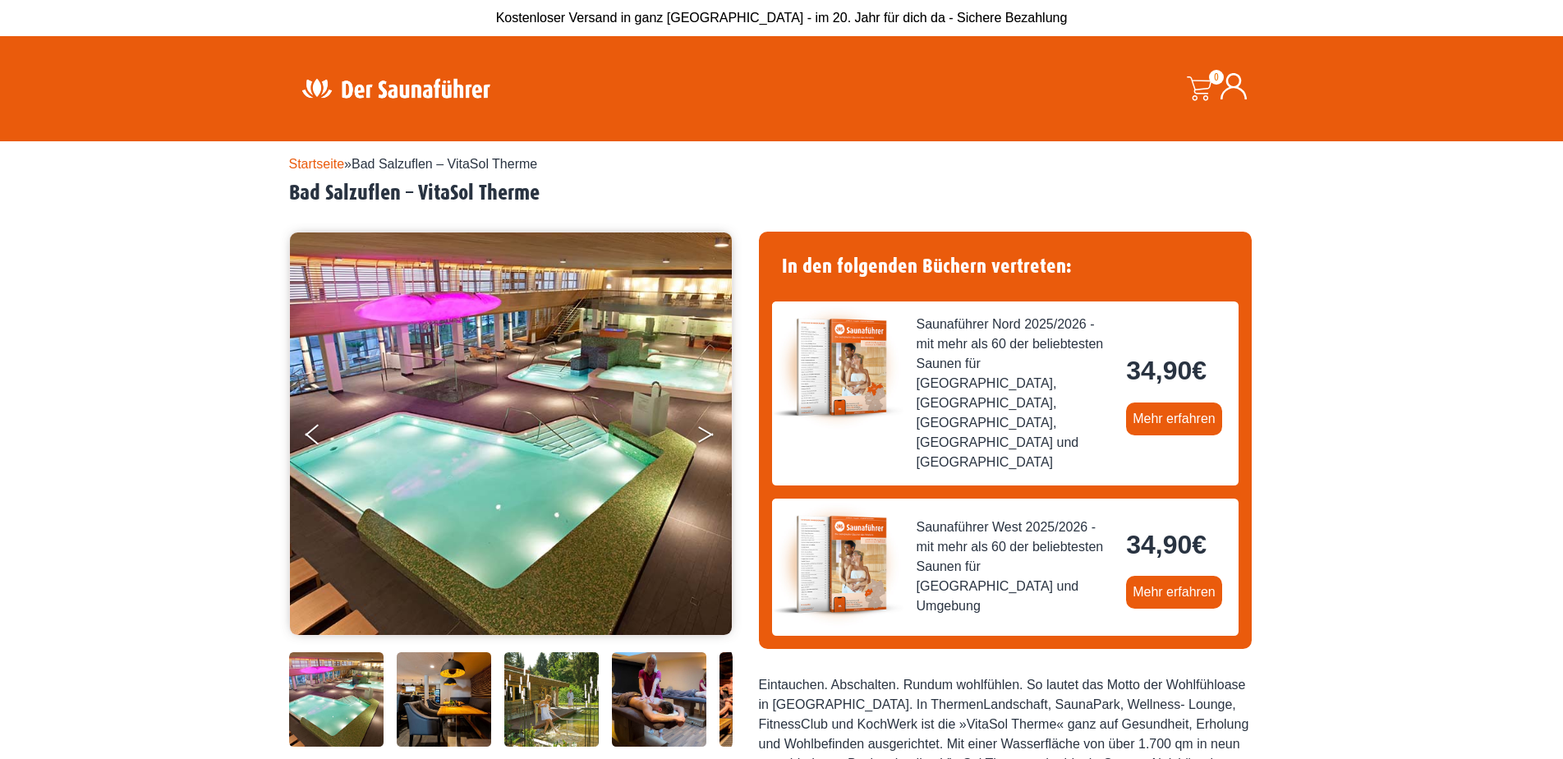
click at [706, 435] on button "Next" at bounding box center [717, 437] width 41 height 41
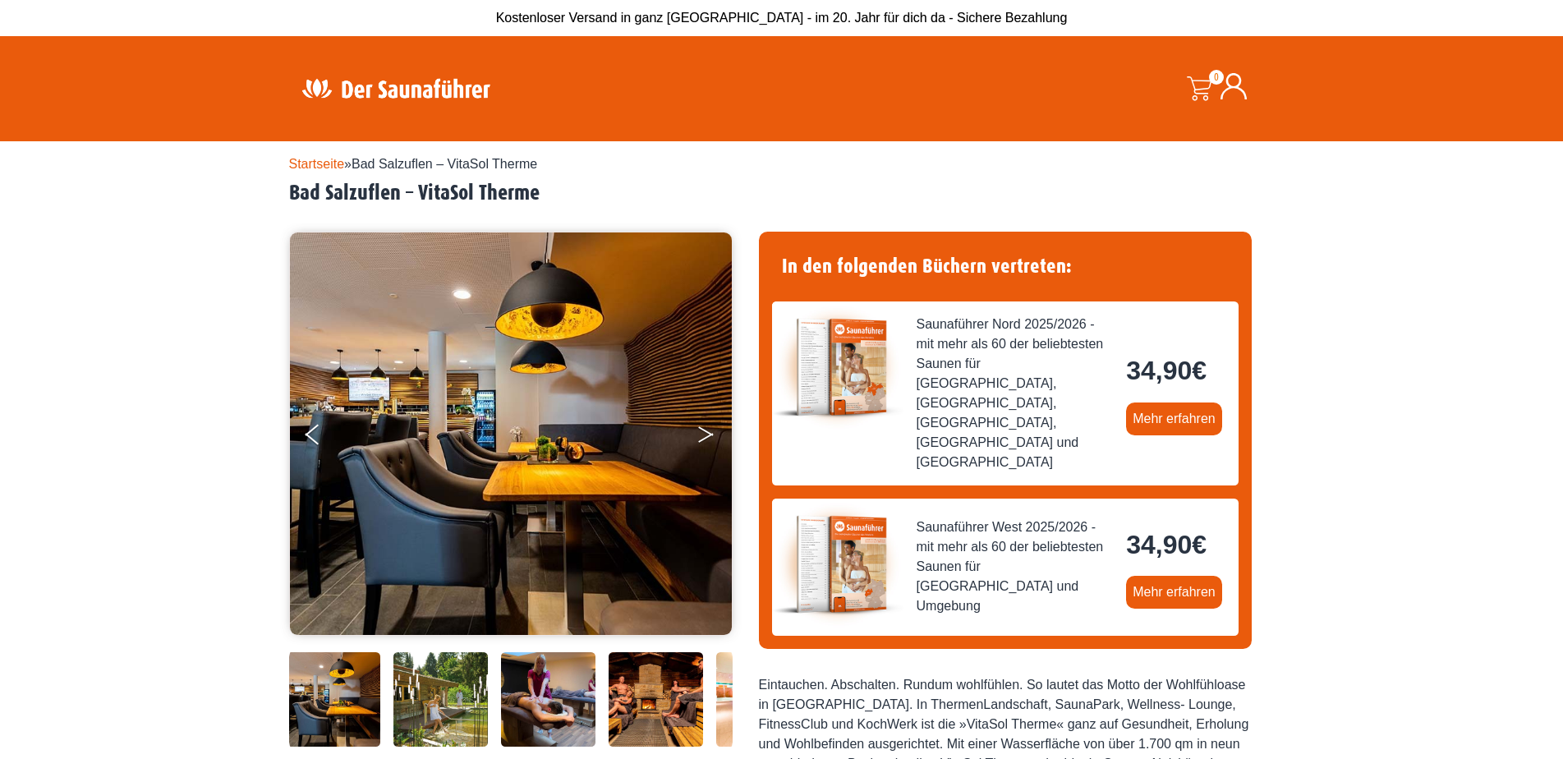
click at [706, 435] on button "Next" at bounding box center [717, 437] width 41 height 41
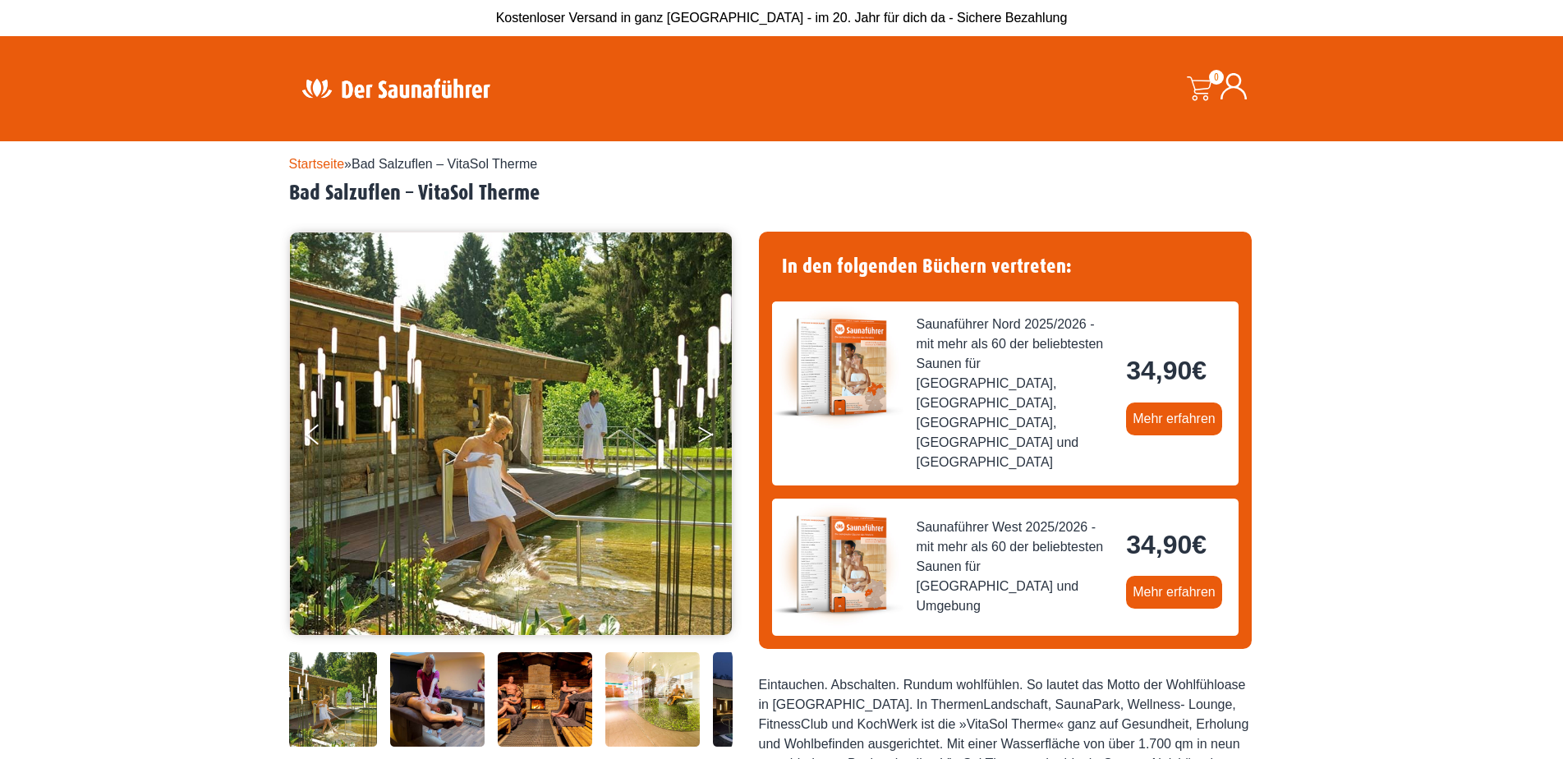
click at [706, 435] on button "Next" at bounding box center [717, 437] width 41 height 41
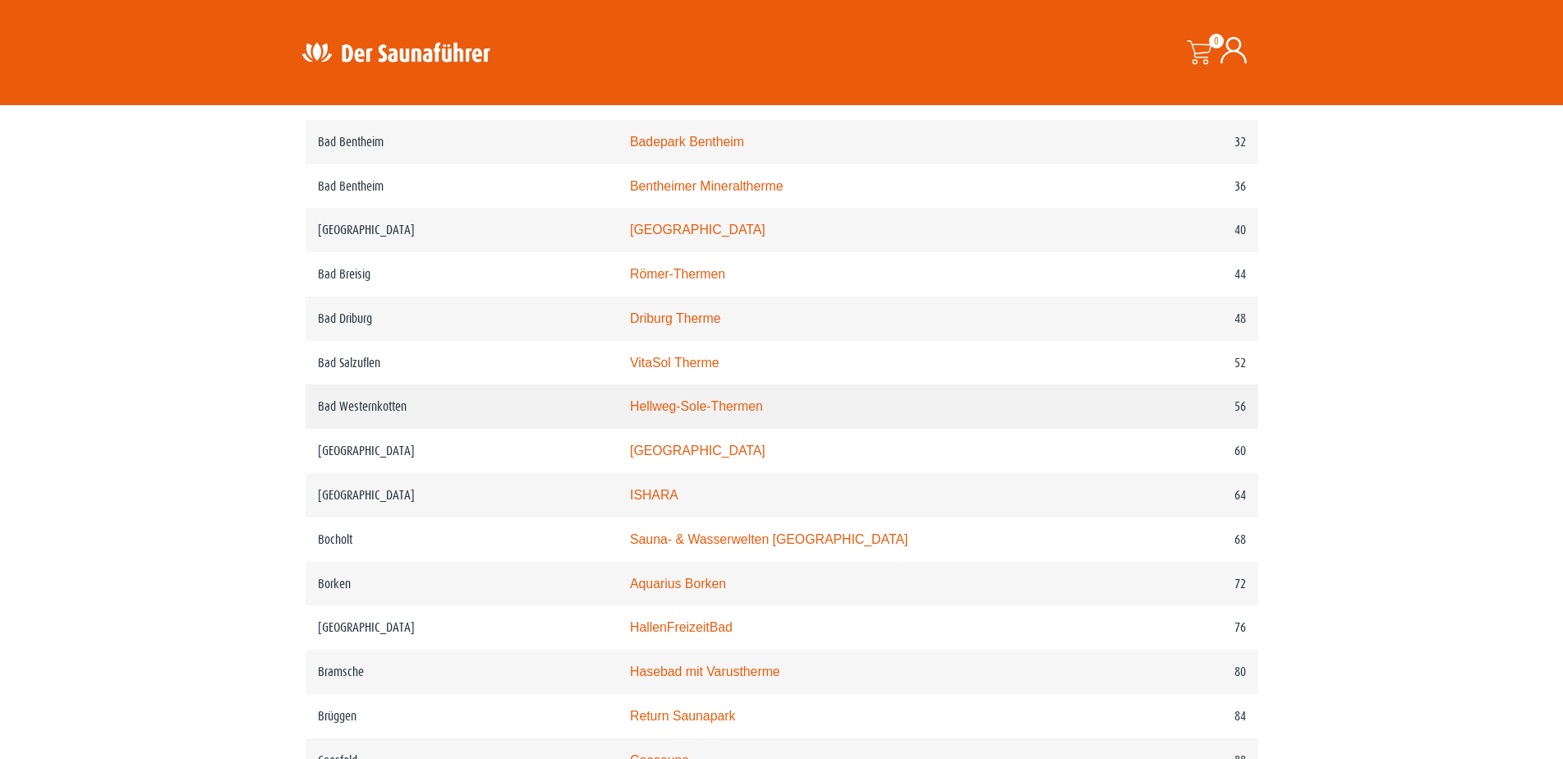
scroll to position [1068, 0]
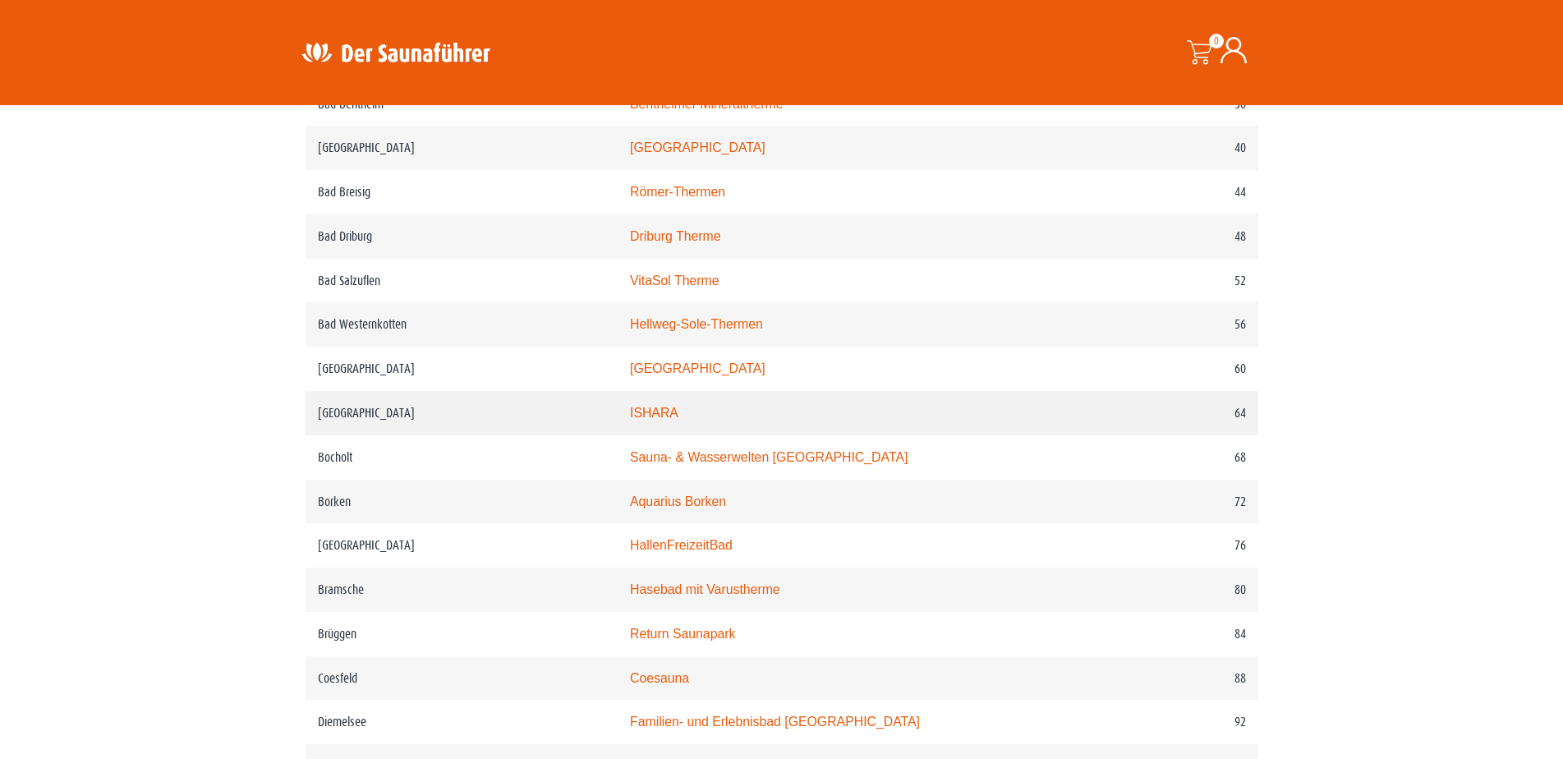
click at [669, 416] on link "ISHARA" at bounding box center [654, 413] width 48 height 14
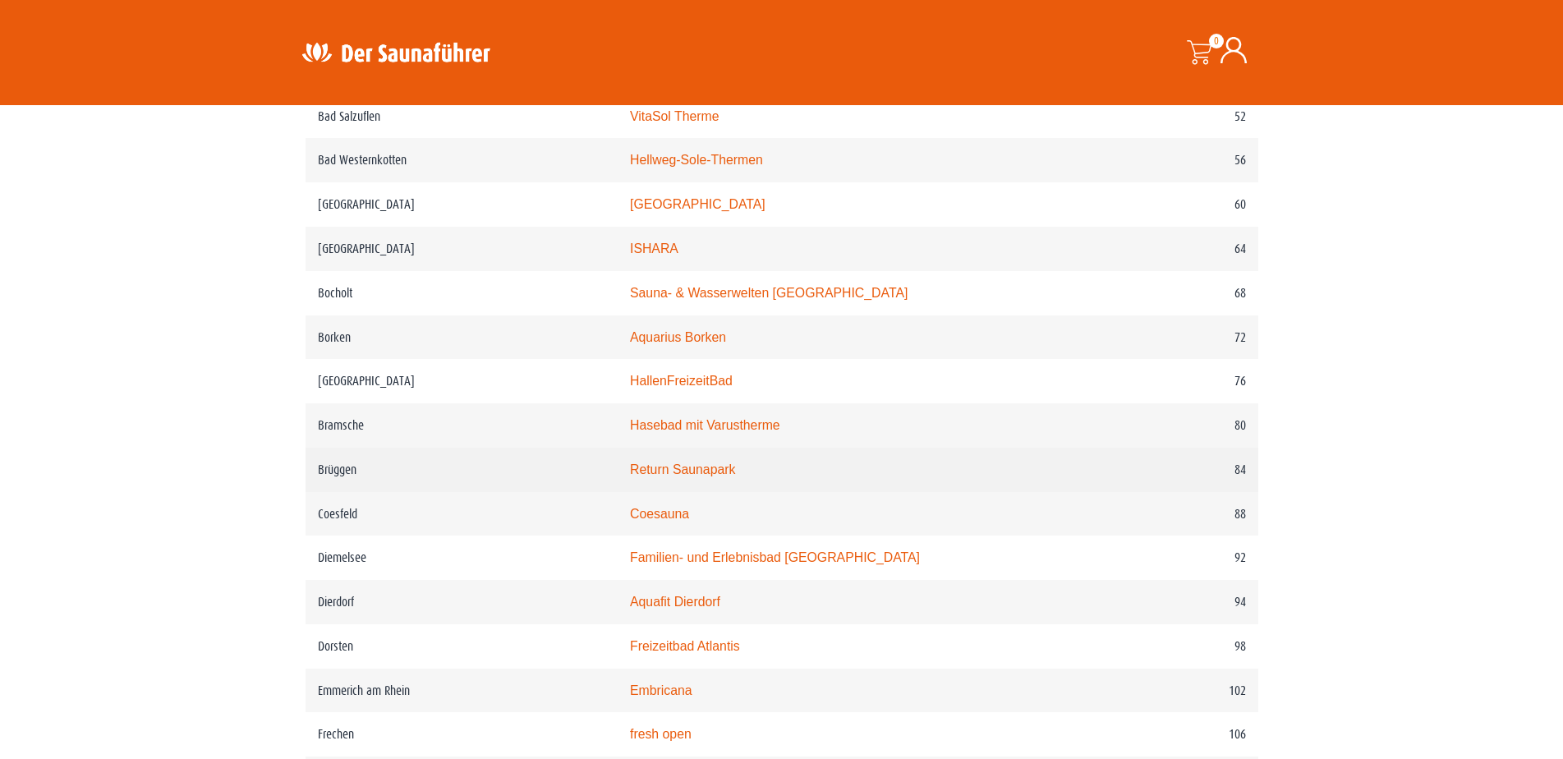
scroll to position [1396, 0]
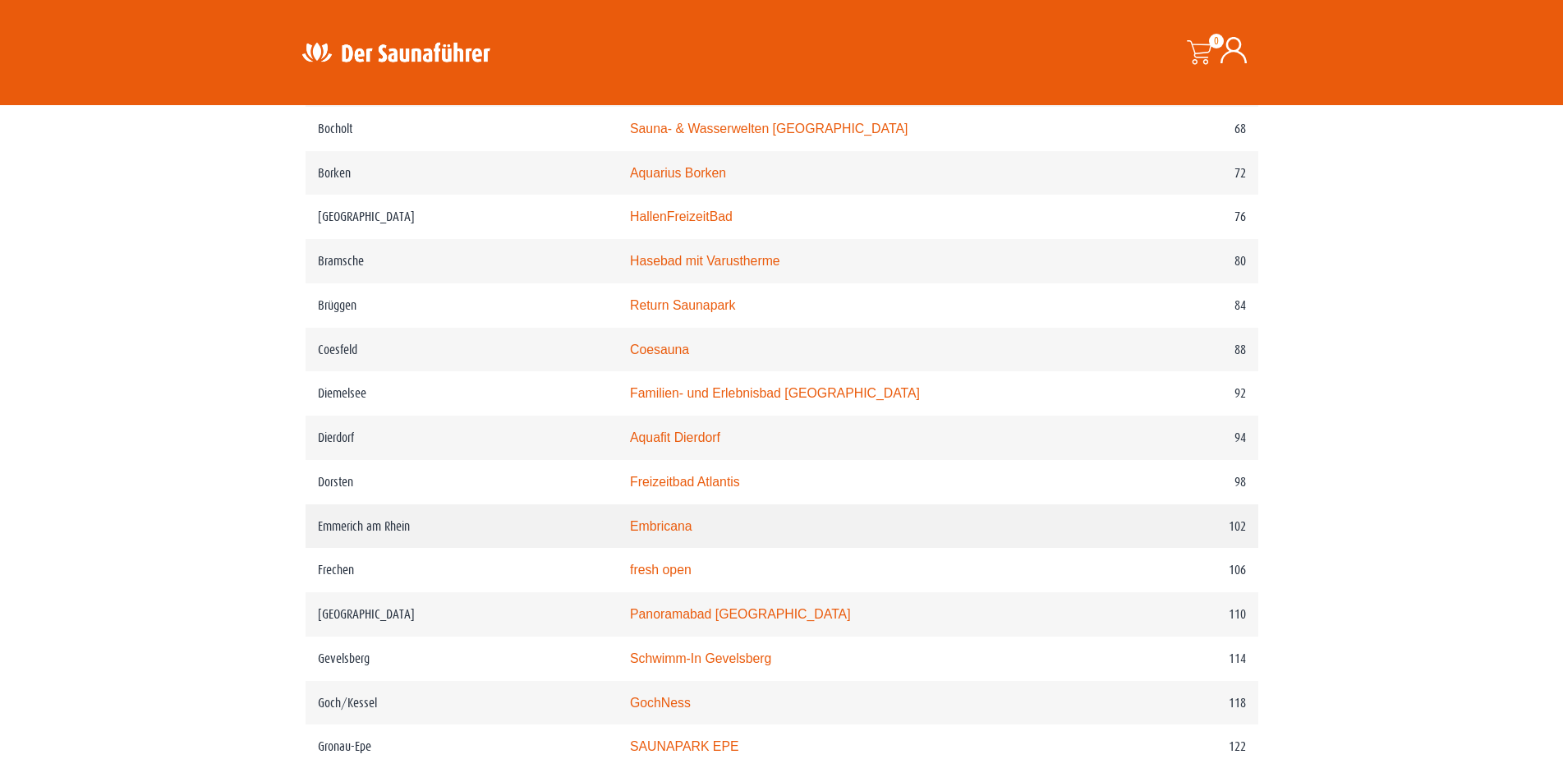
click at [675, 533] on link "Embricana" at bounding box center [661, 526] width 62 height 14
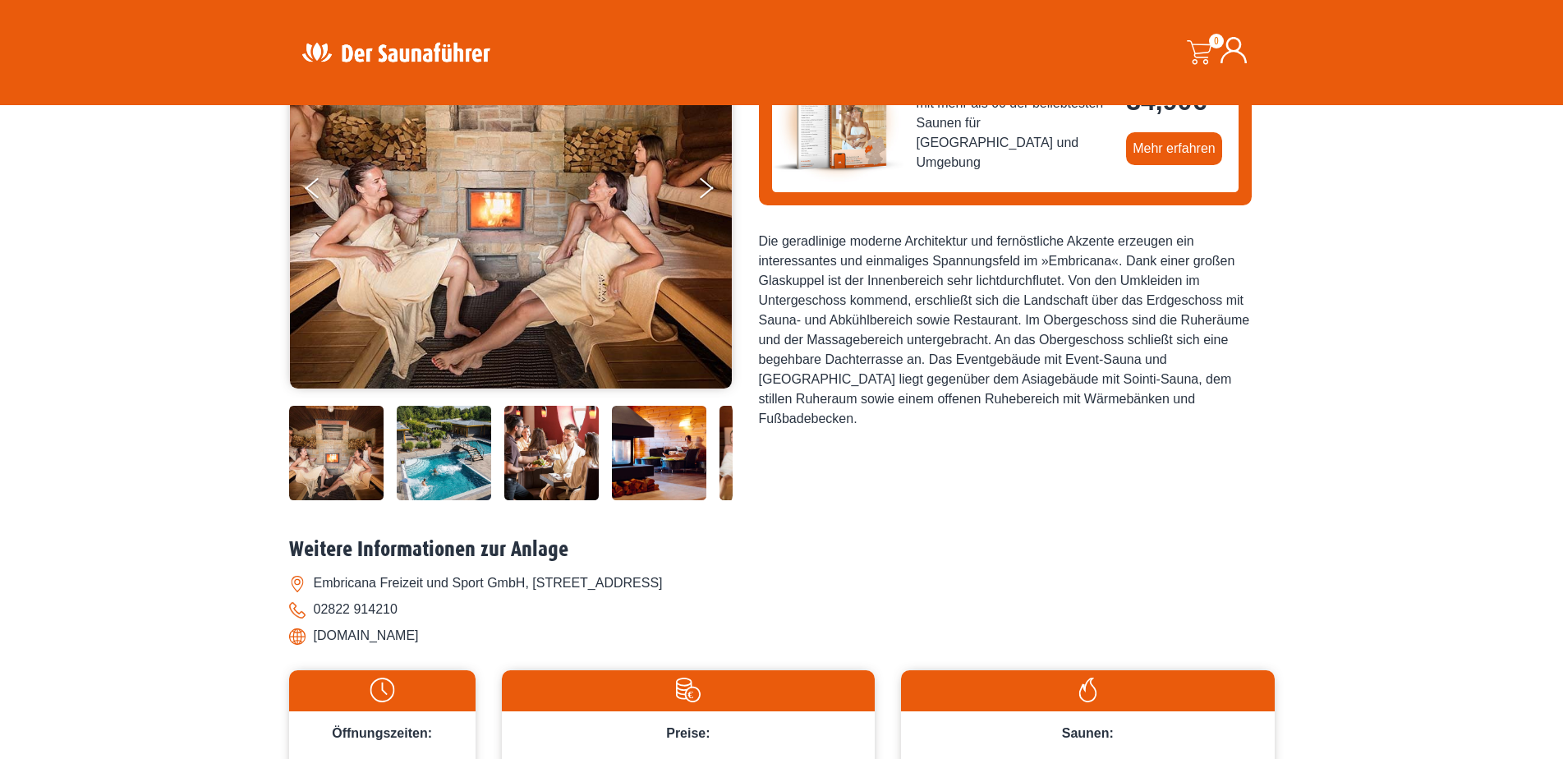
click at [343, 461] on img at bounding box center [336, 453] width 94 height 94
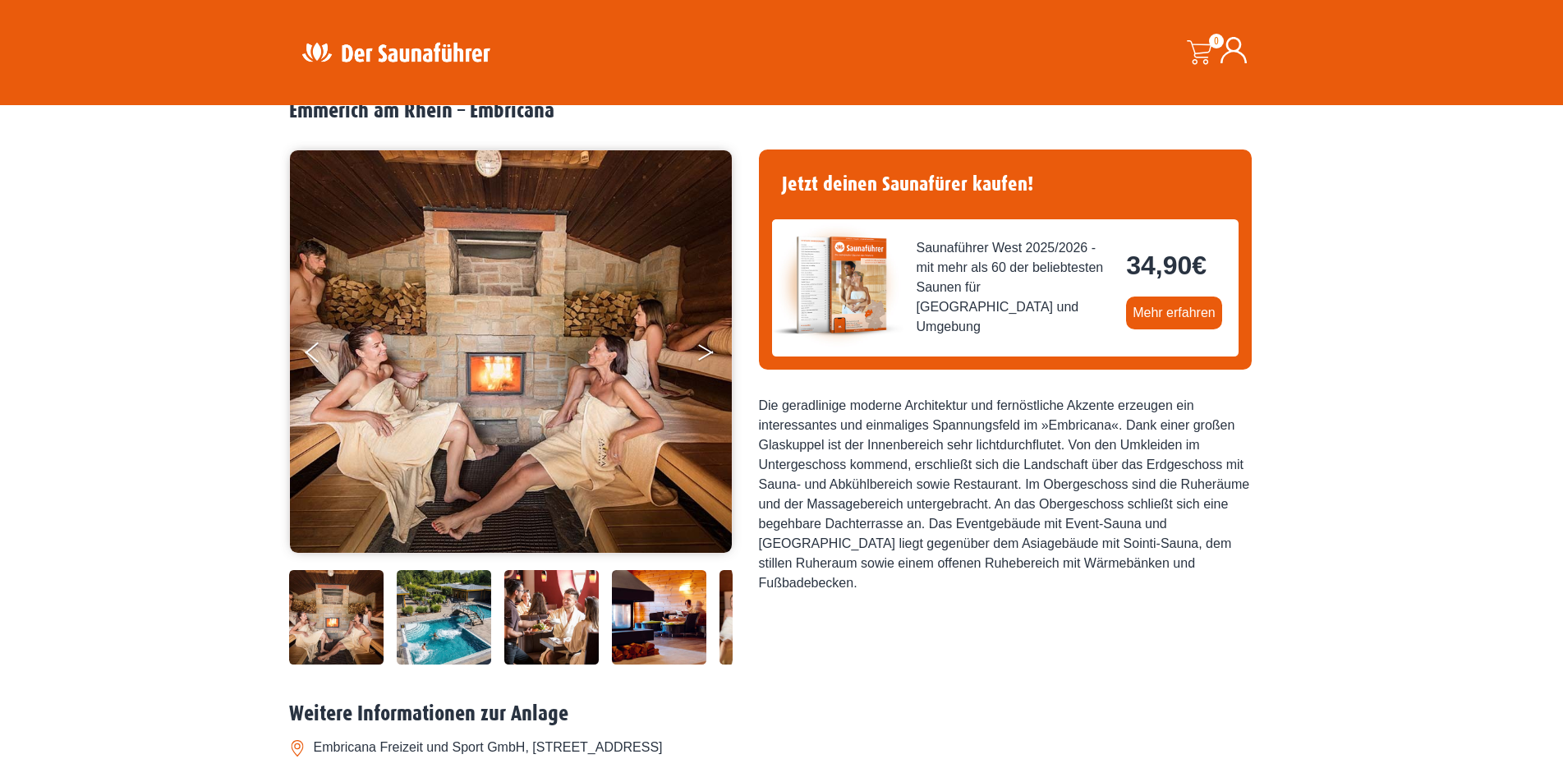
click at [704, 352] on button "Next" at bounding box center [717, 355] width 41 height 41
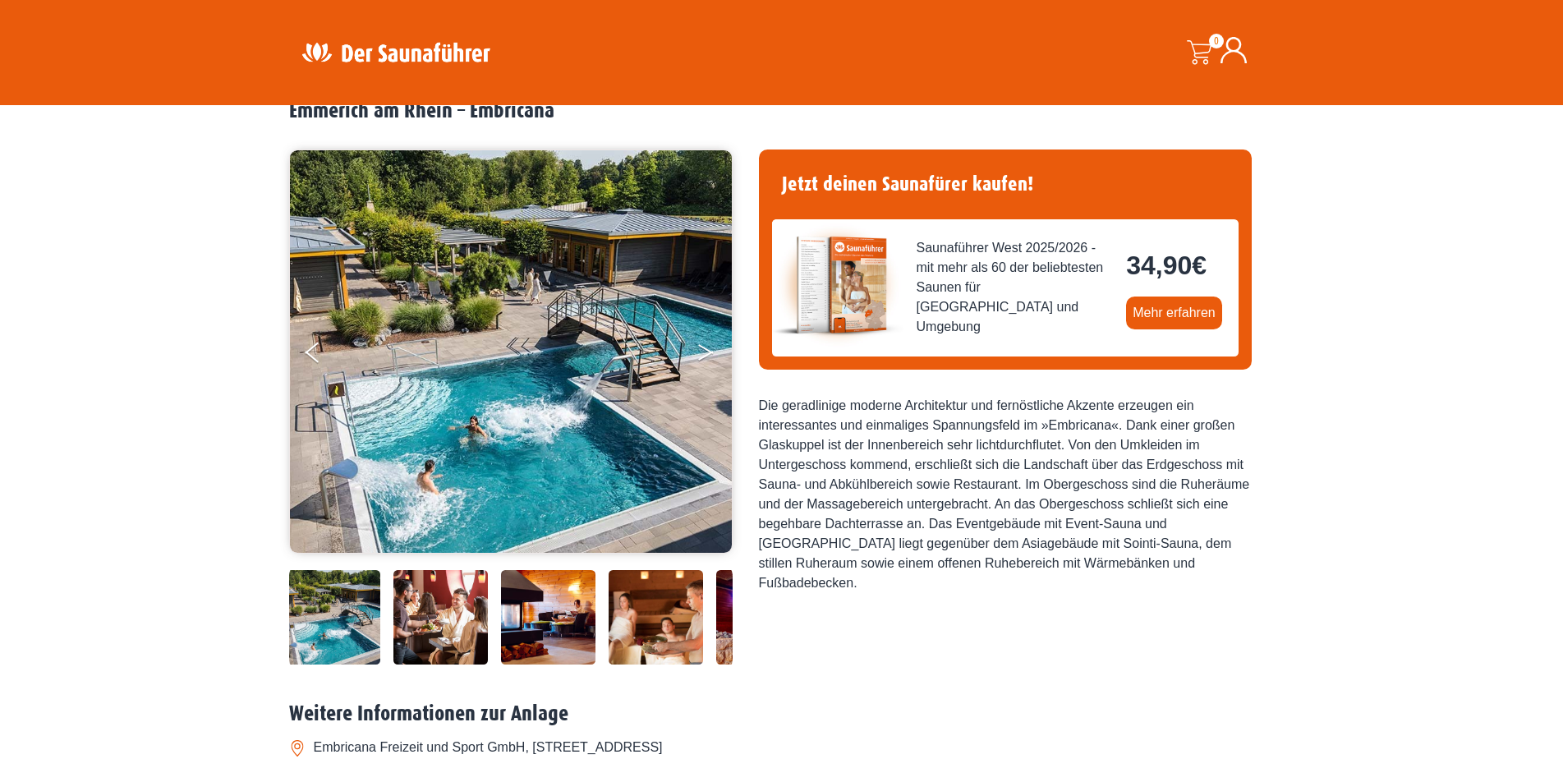
click at [704, 352] on button "Next" at bounding box center [717, 355] width 41 height 41
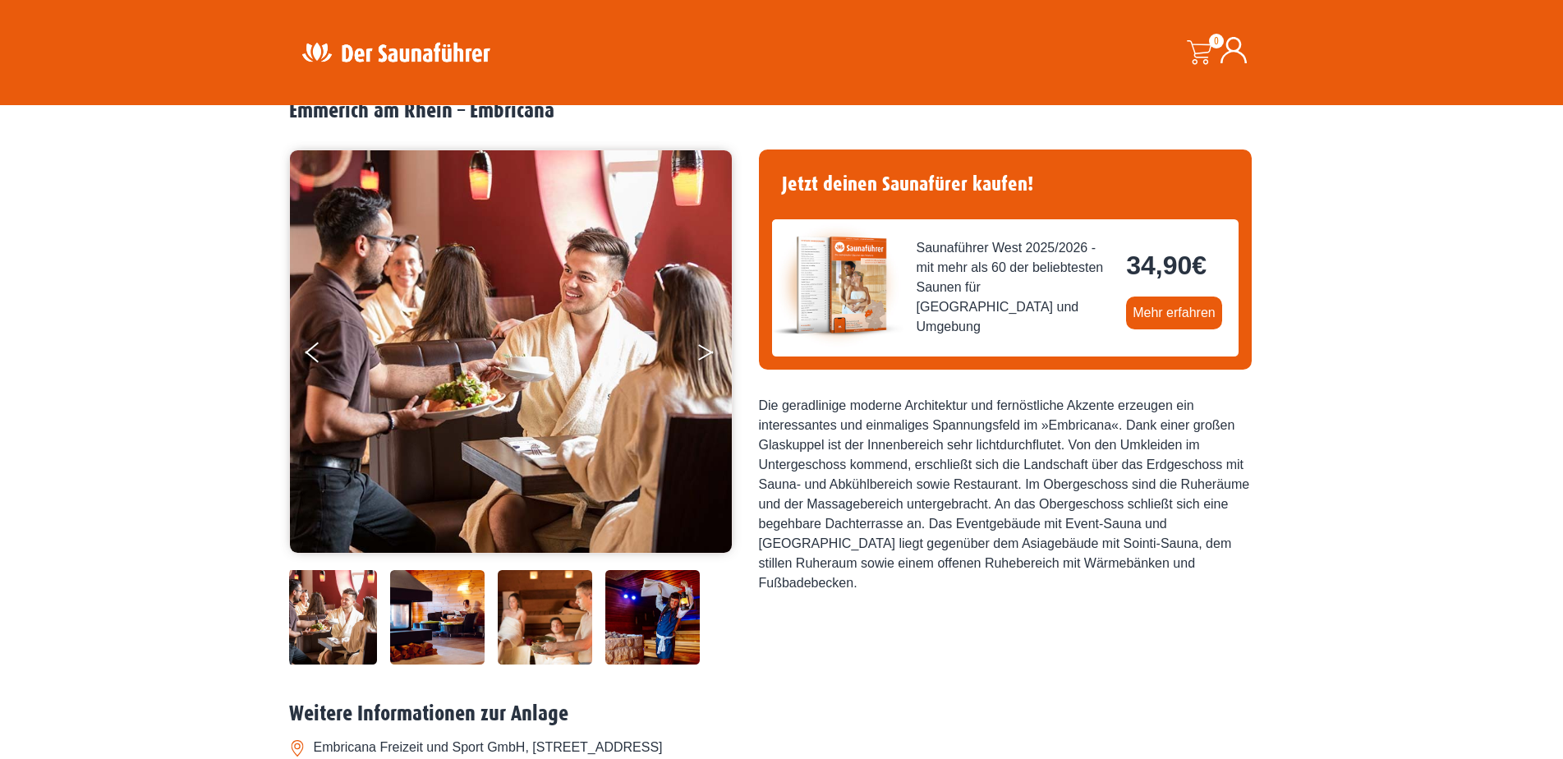
click at [704, 352] on button "Next" at bounding box center [717, 355] width 41 height 41
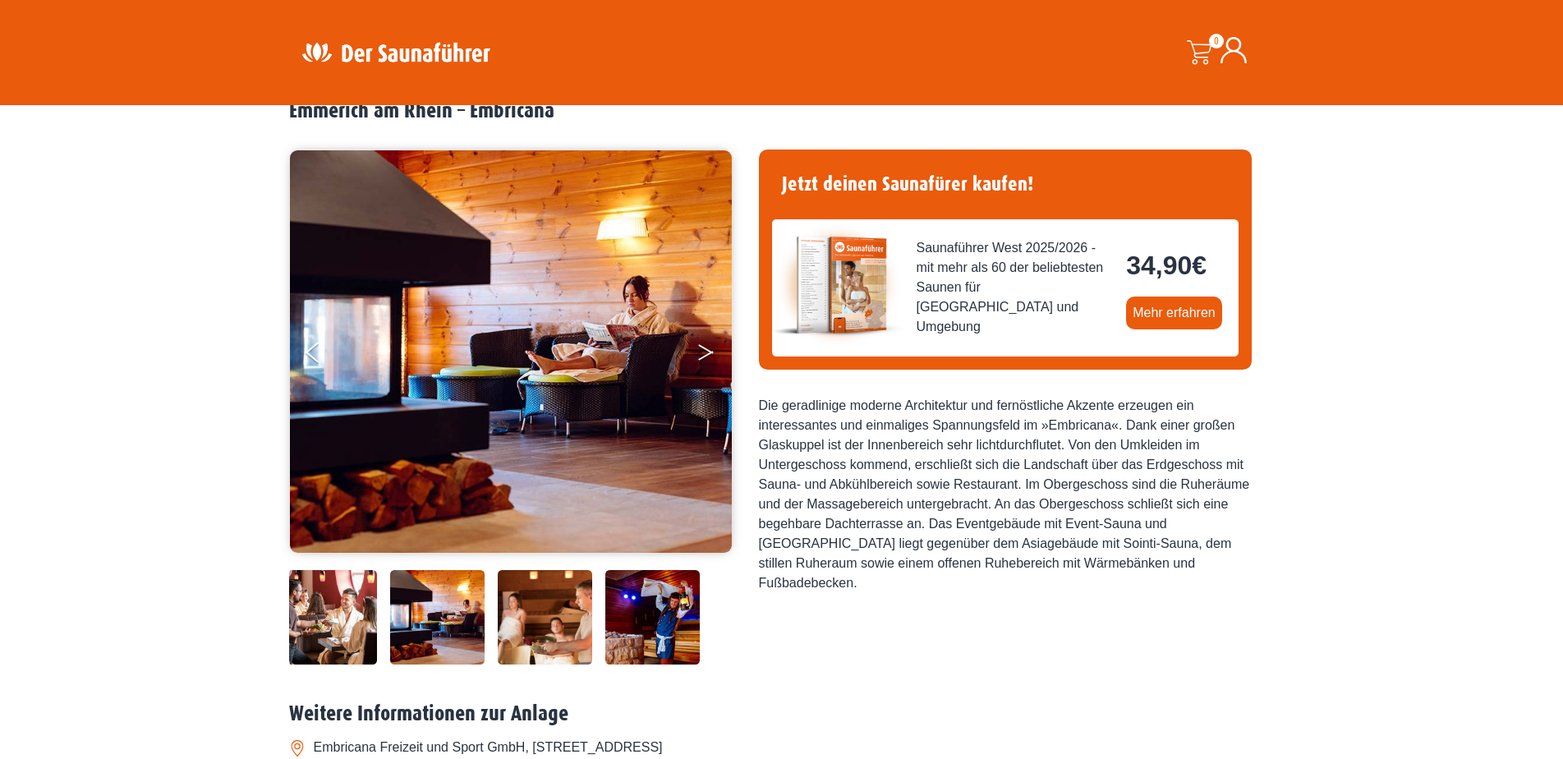
click at [704, 352] on button "Next" at bounding box center [717, 355] width 41 height 41
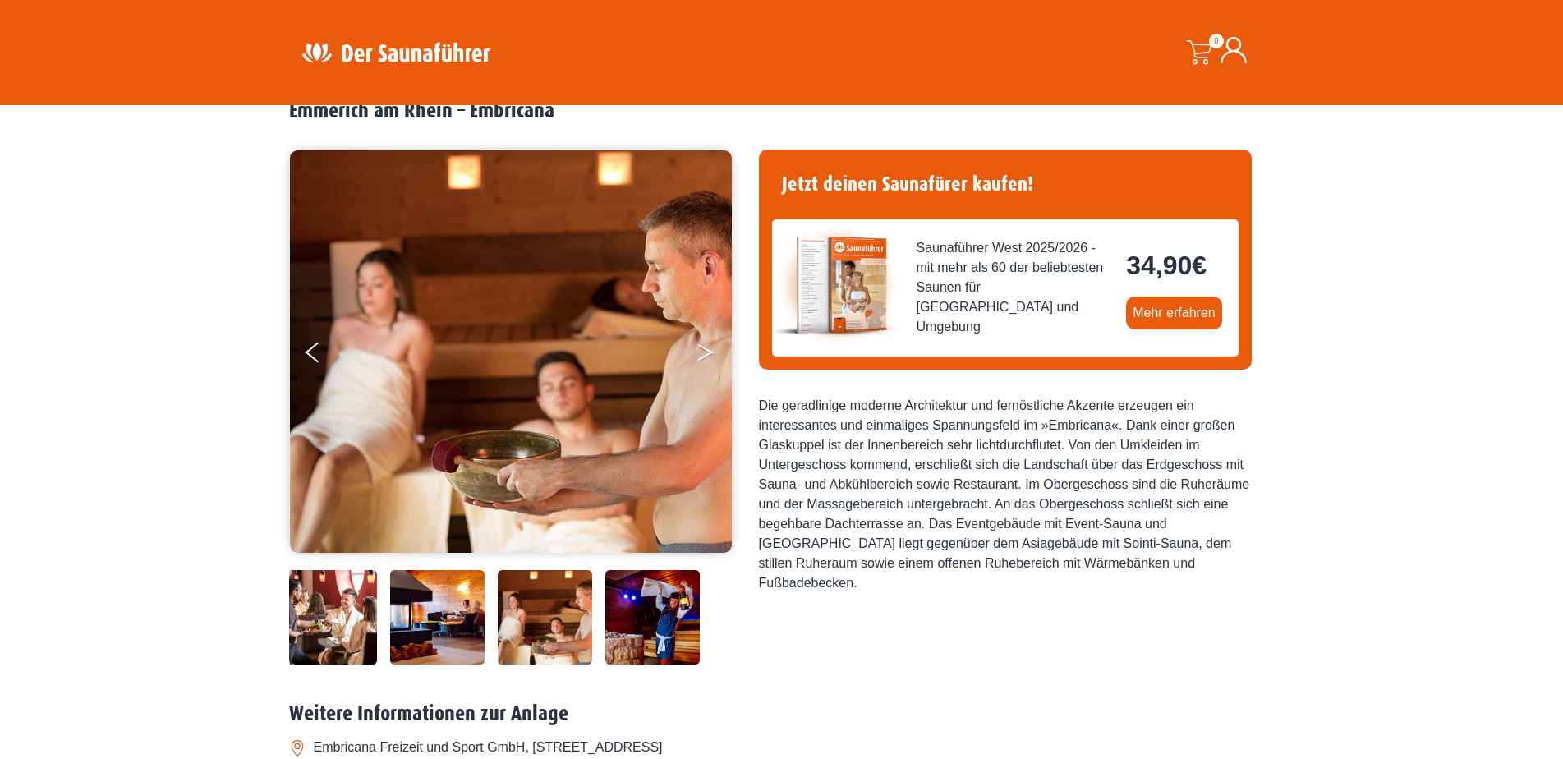
click at [704, 352] on button "Next" at bounding box center [717, 355] width 41 height 41
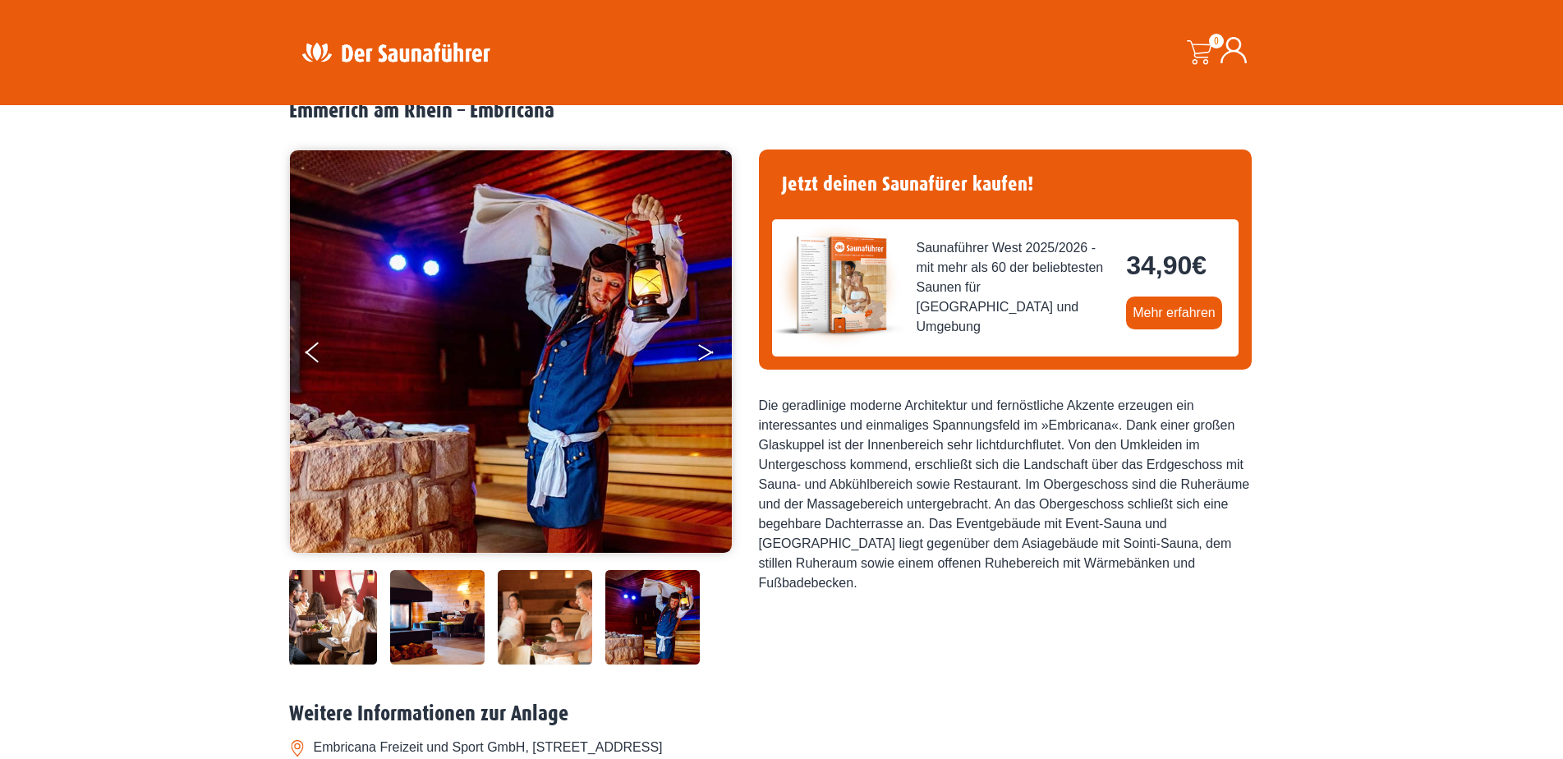
click at [704, 352] on button "Next" at bounding box center [717, 355] width 41 height 41
click at [710, 352] on icon "Next" at bounding box center [705, 356] width 15 height 10
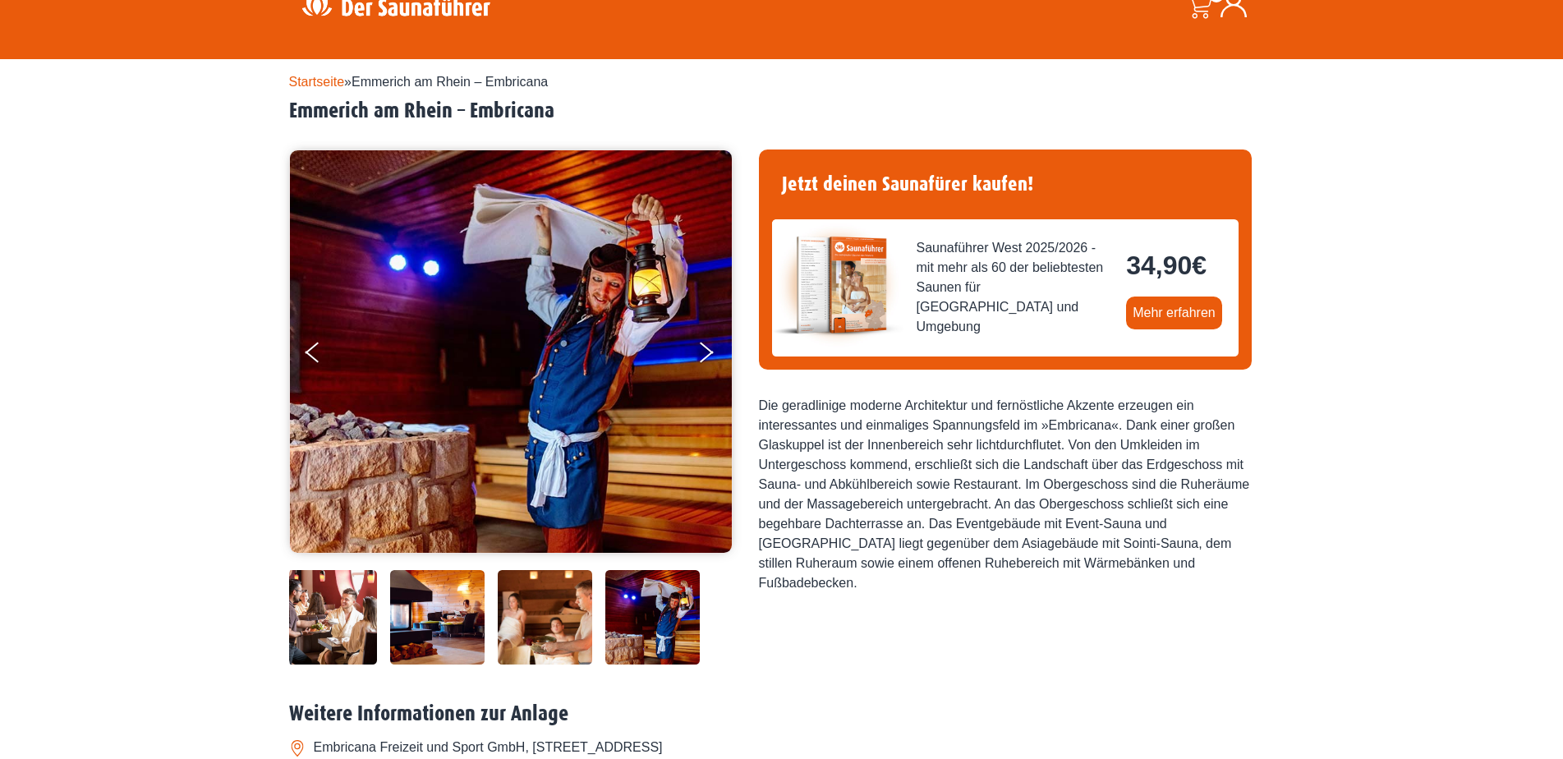
scroll to position [0, 0]
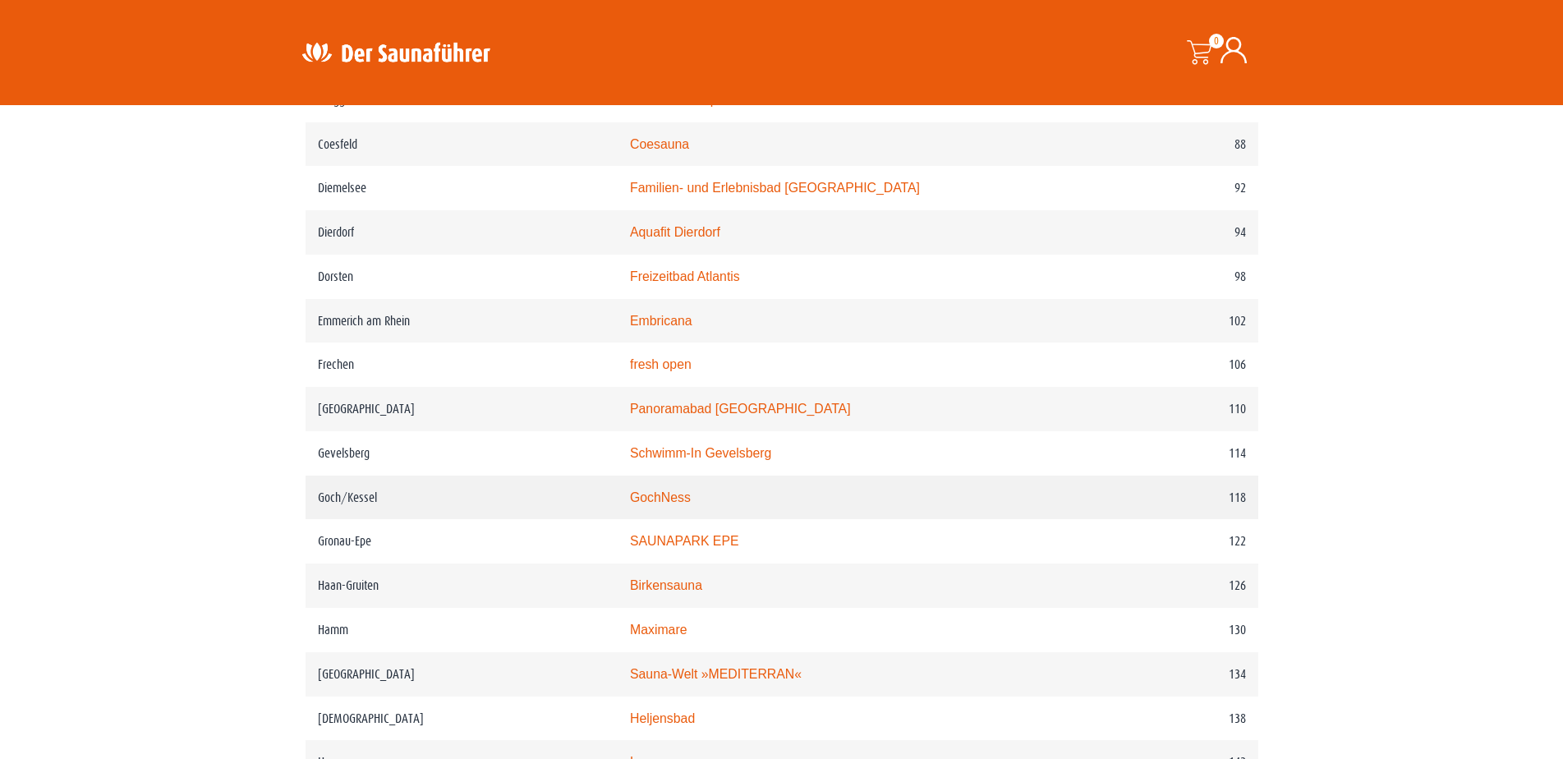
scroll to position [1684, 0]
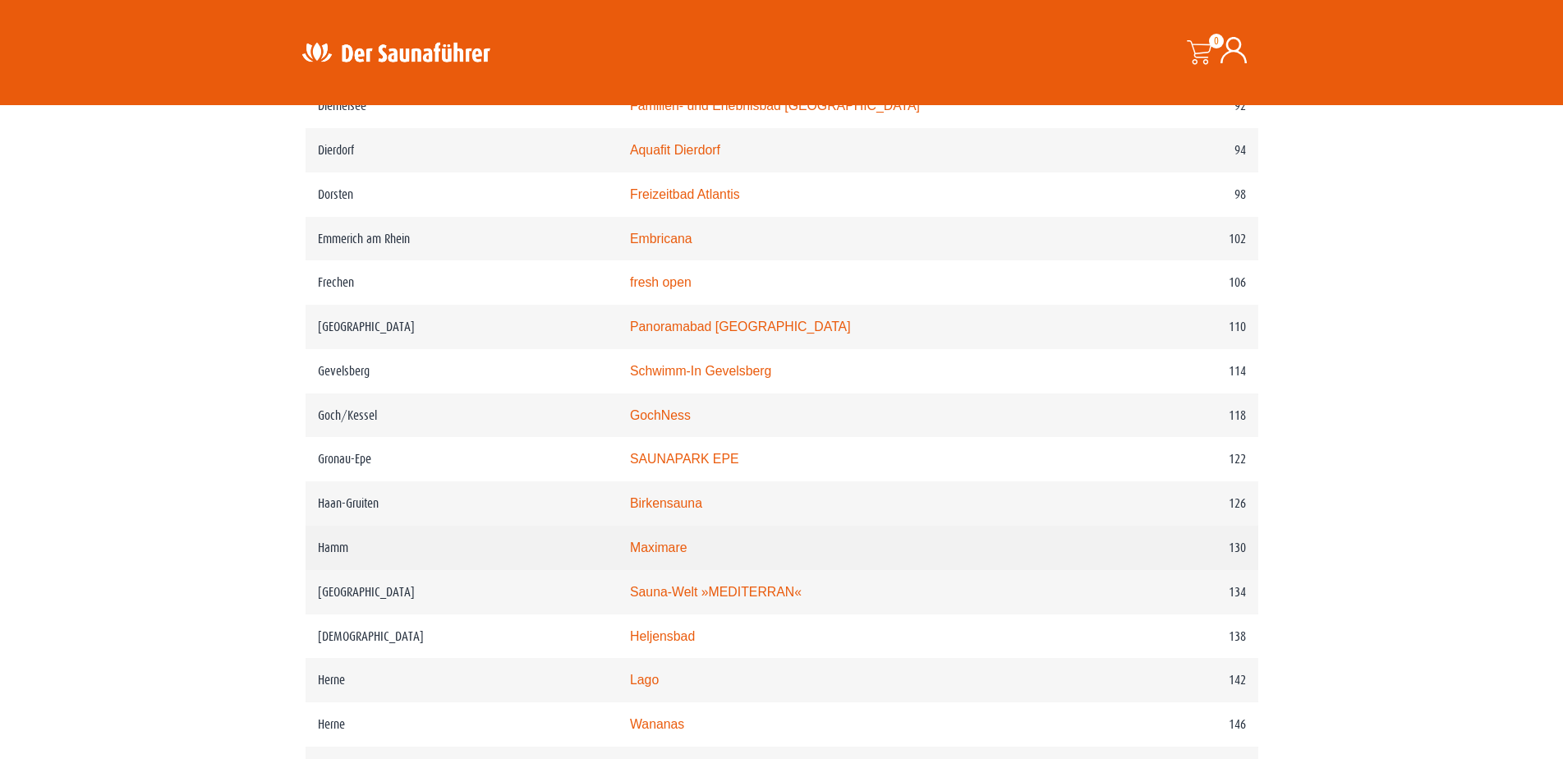
click at [687, 554] on link "Maximare" at bounding box center [658, 547] width 57 height 14
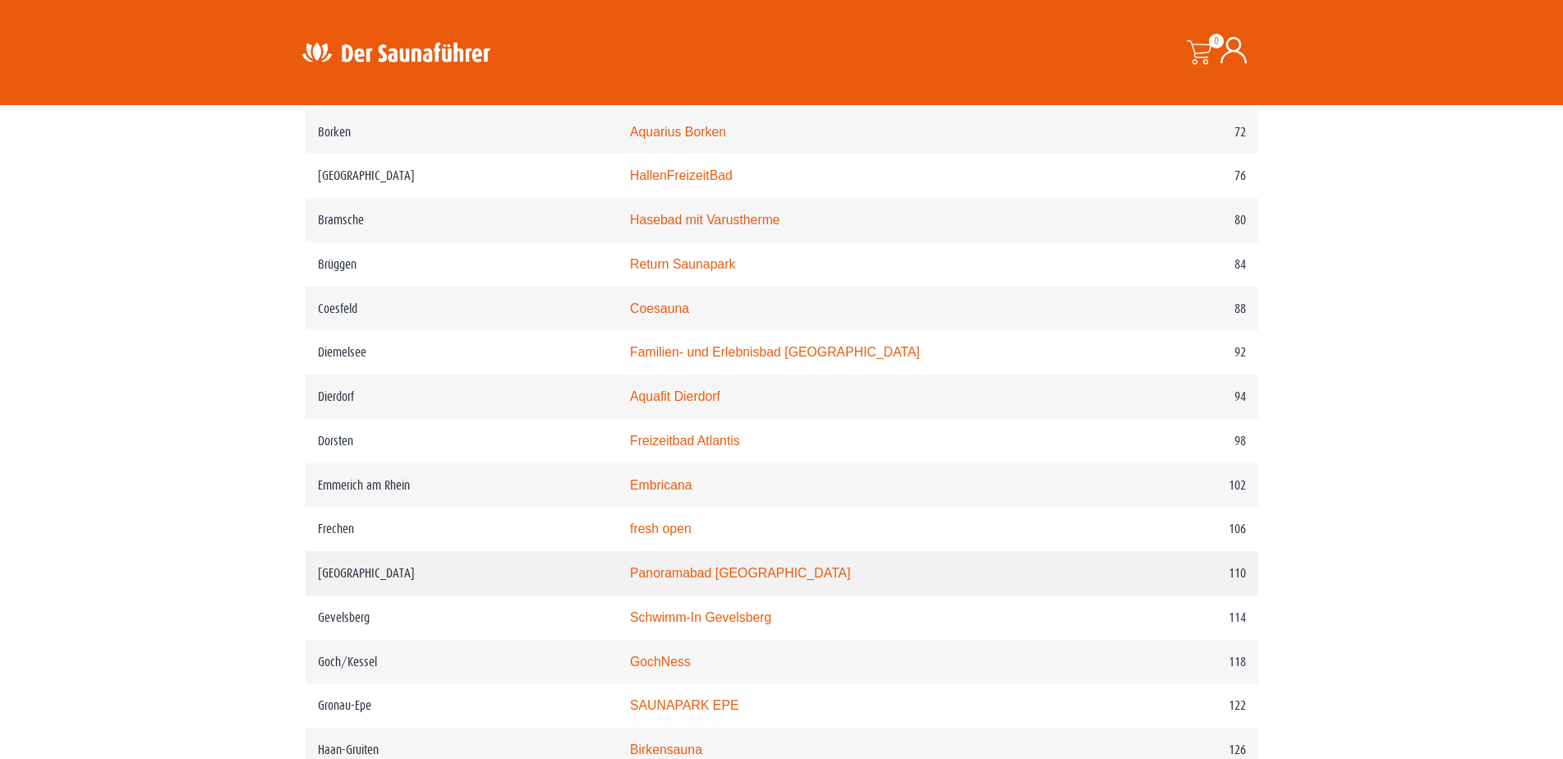
scroll to position [1602, 0]
